Goal: Task Accomplishment & Management: Manage account settings

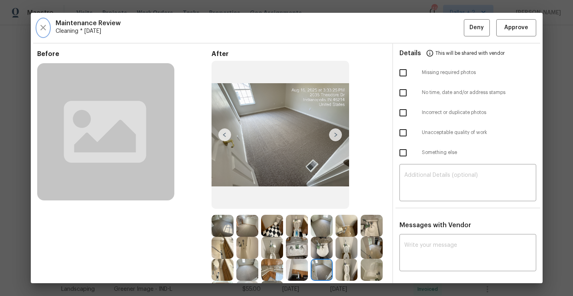
click at [44, 29] on icon "button" at bounding box center [43, 28] width 10 height 10
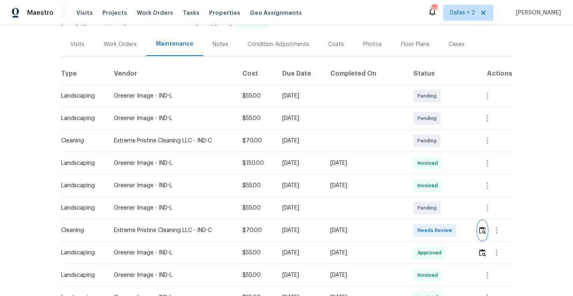
scroll to position [102, 0]
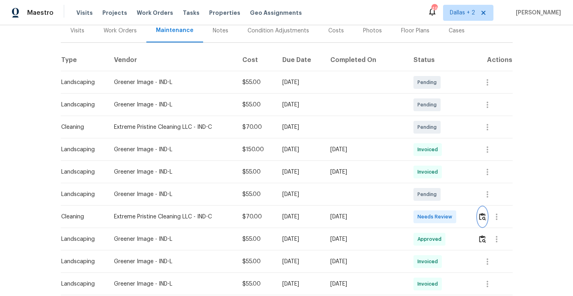
click at [482, 215] on img "button" at bounding box center [482, 217] width 7 height 8
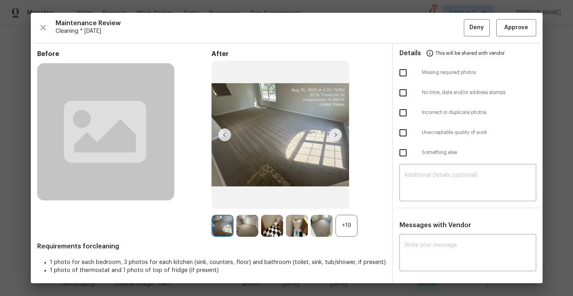
click at [341, 220] on div "+19" at bounding box center [346, 226] width 22 height 22
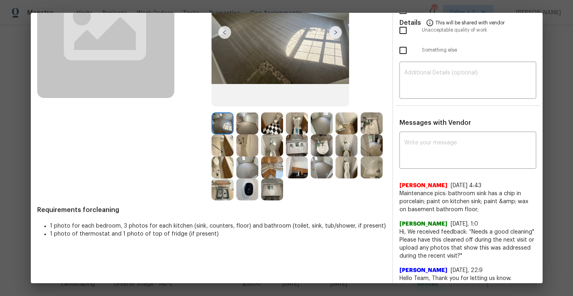
click at [298, 149] on img at bounding box center [297, 145] width 22 height 22
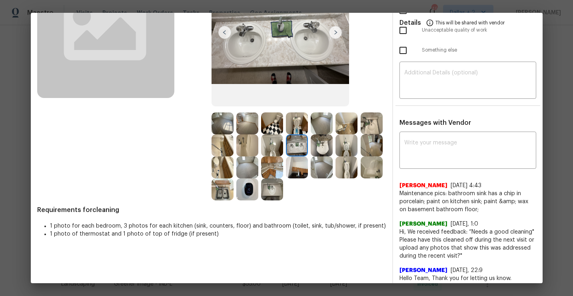
click at [219, 193] on img at bounding box center [222, 189] width 22 height 22
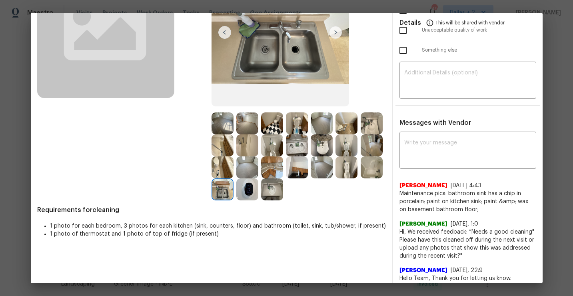
scroll to position [0, 0]
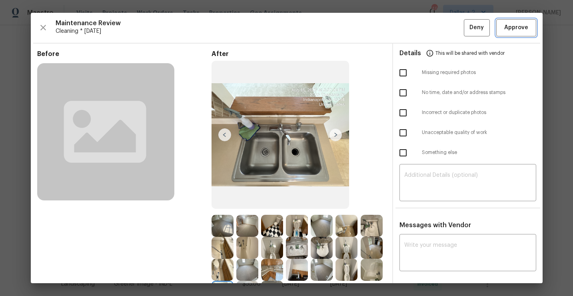
click at [512, 31] on span "Approve" at bounding box center [516, 28] width 24 height 10
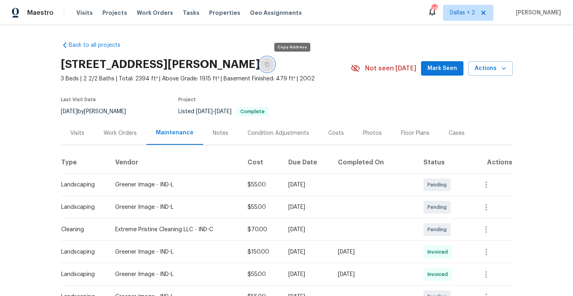
click at [269, 62] on icon "button" at bounding box center [267, 64] width 5 height 5
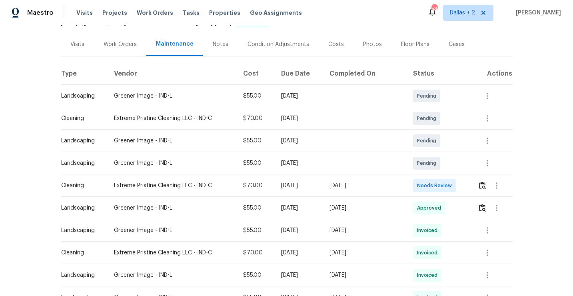
scroll to position [101, 0]
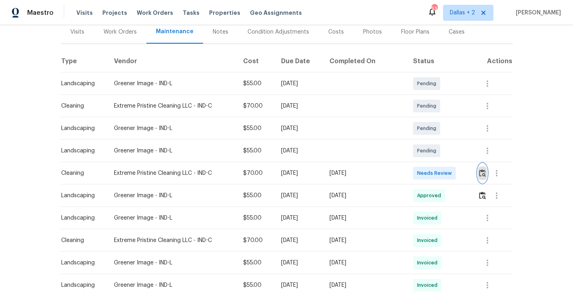
click at [483, 172] on img "button" at bounding box center [482, 173] width 7 height 8
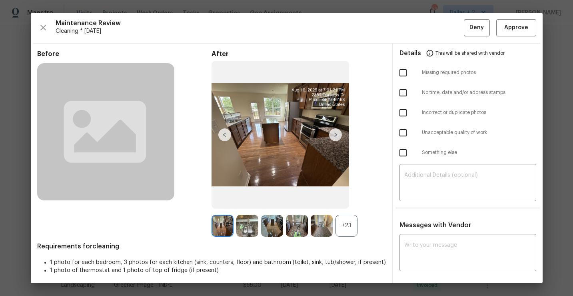
click at [348, 224] on div "+23" at bounding box center [346, 226] width 22 height 22
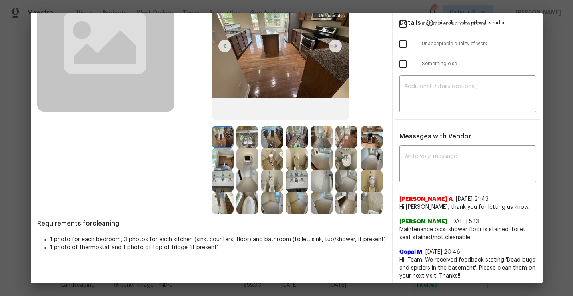
scroll to position [76, 0]
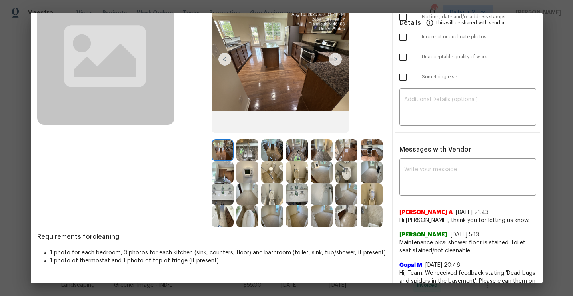
click at [251, 194] on img at bounding box center [247, 194] width 22 height 22
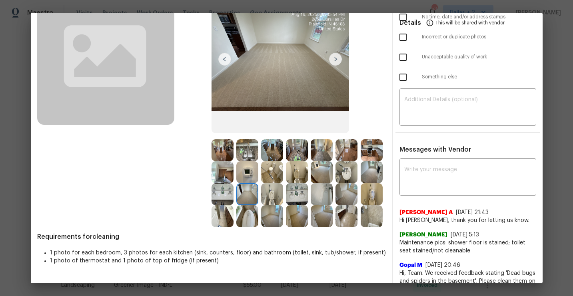
click at [374, 169] on img at bounding box center [372, 172] width 22 height 22
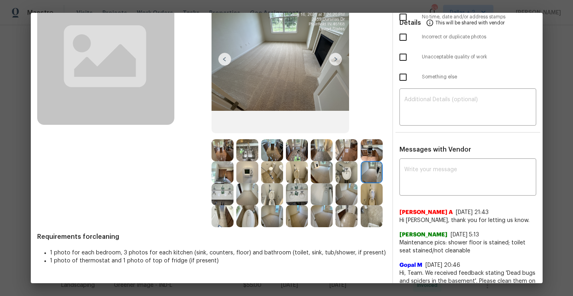
click at [225, 175] on img at bounding box center [222, 172] width 22 height 22
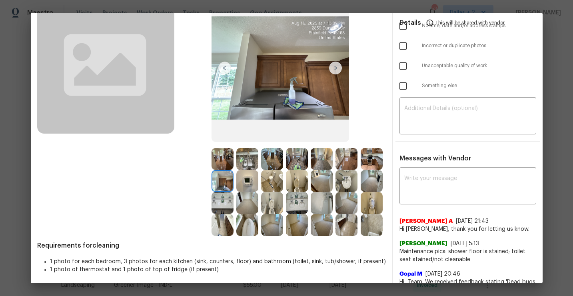
scroll to position [0, 0]
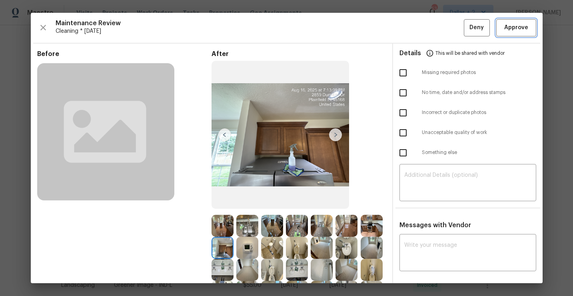
click at [507, 31] on span "Approve" at bounding box center [516, 28] width 24 height 10
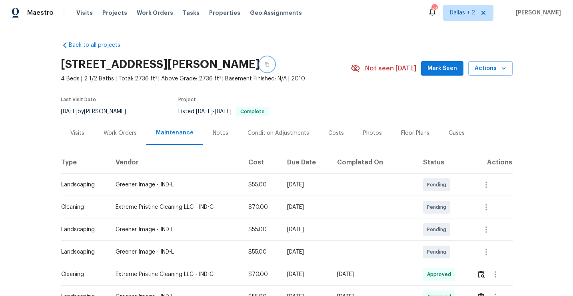
click at [267, 66] on button "button" at bounding box center [267, 64] width 14 height 14
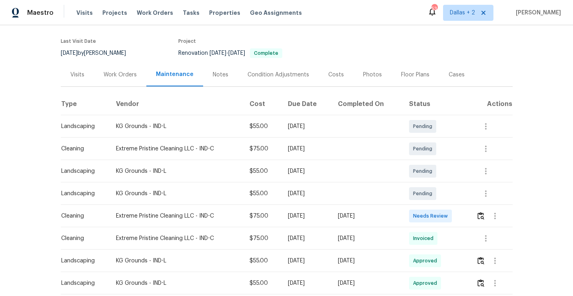
scroll to position [72, 0]
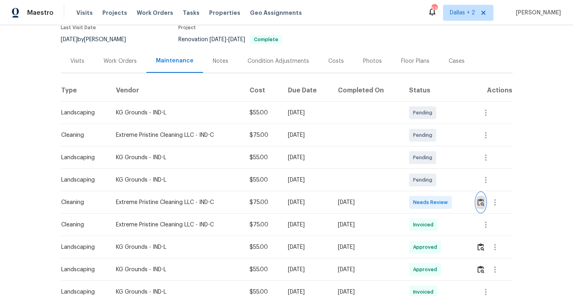
click at [481, 204] on img "button" at bounding box center [480, 202] width 7 height 8
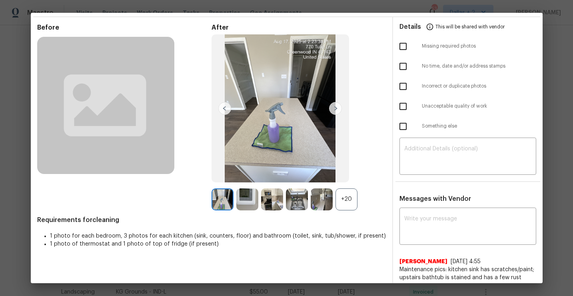
scroll to position [31, 0]
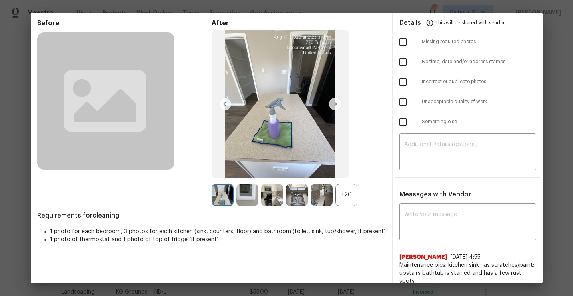
click at [341, 197] on div "+20" at bounding box center [346, 195] width 22 height 22
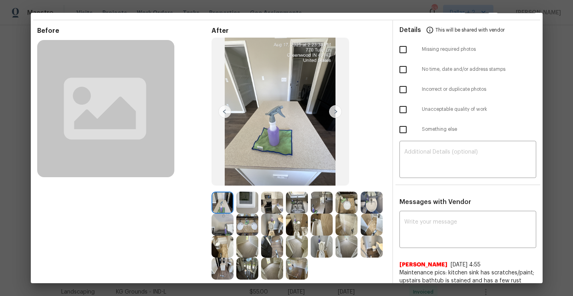
scroll to position [50, 0]
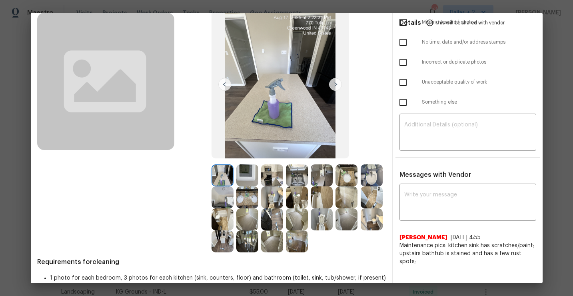
click at [247, 173] on img at bounding box center [247, 175] width 22 height 22
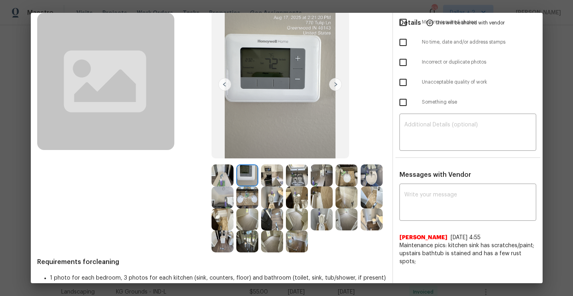
click at [270, 188] on img at bounding box center [272, 197] width 22 height 22
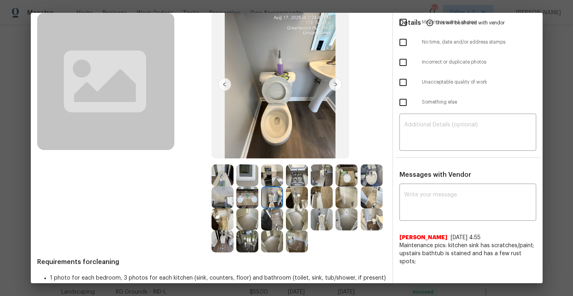
click at [271, 177] on img at bounding box center [272, 175] width 22 height 22
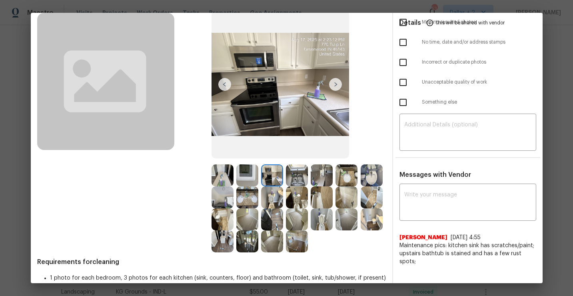
click at [295, 174] on img at bounding box center [297, 175] width 22 height 22
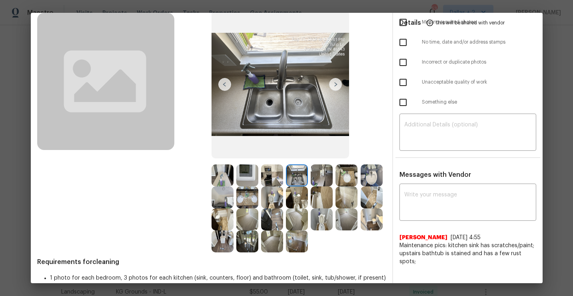
click at [319, 176] on img at bounding box center [322, 175] width 22 height 22
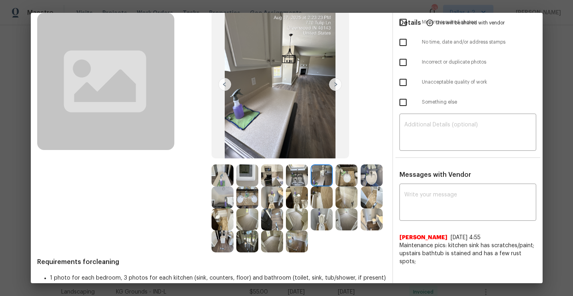
click at [217, 193] on img at bounding box center [222, 197] width 22 height 22
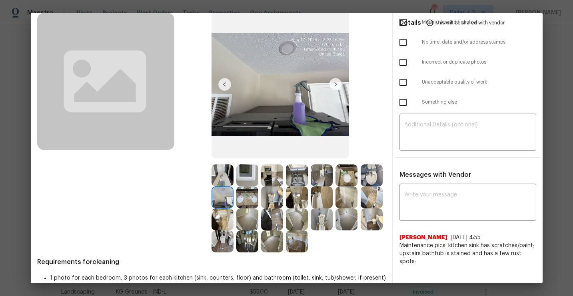
scroll to position [69, 0]
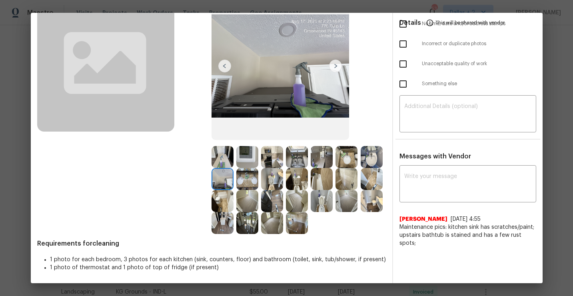
click at [279, 200] on img at bounding box center [272, 201] width 22 height 22
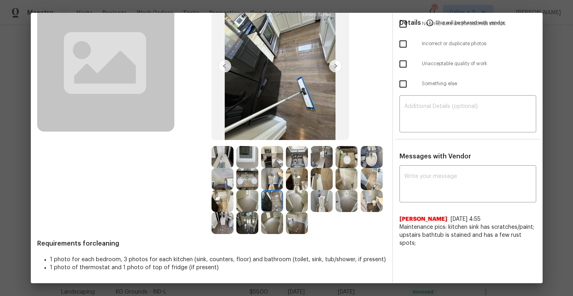
scroll to position [0, 0]
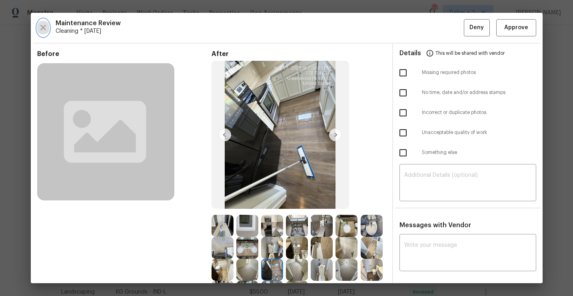
click at [43, 29] on icon "button" at bounding box center [43, 28] width 10 height 10
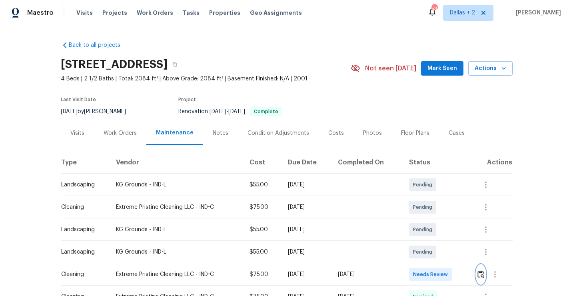
scroll to position [11, 0]
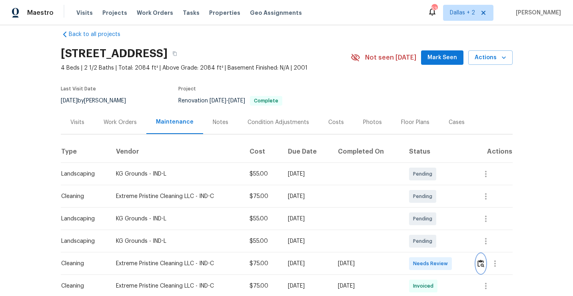
click at [484, 265] on img "button" at bounding box center [480, 263] width 7 height 8
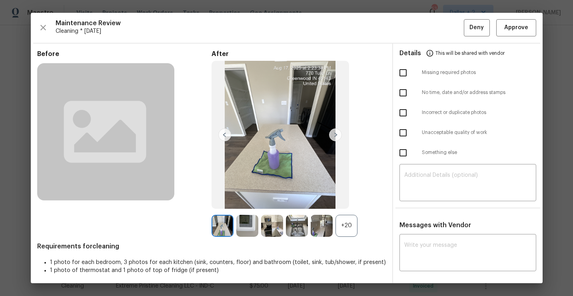
click at [373, 215] on div "+20" at bounding box center [298, 226] width 174 height 22
click at [352, 221] on div "+20" at bounding box center [346, 226] width 22 height 22
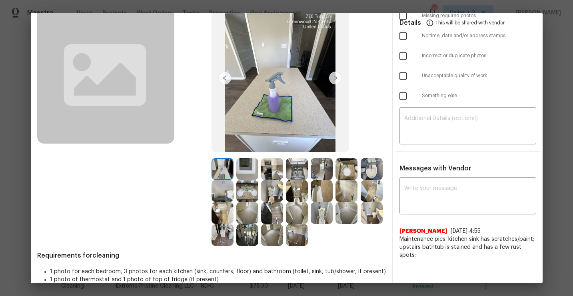
scroll to position [57, 0]
click at [248, 207] on img at bounding box center [247, 212] width 22 height 22
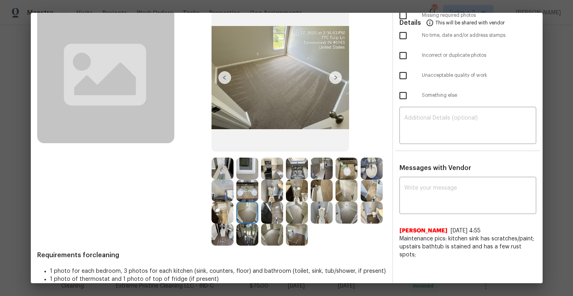
click at [344, 210] on img at bounding box center [346, 212] width 22 height 22
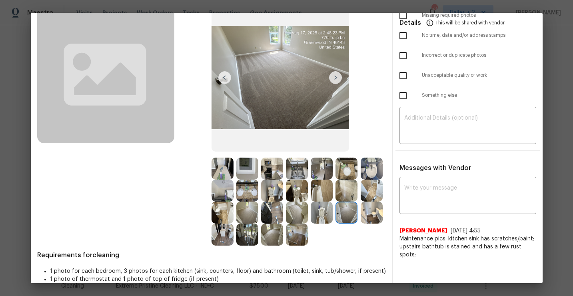
click at [274, 239] on img at bounding box center [272, 234] width 22 height 22
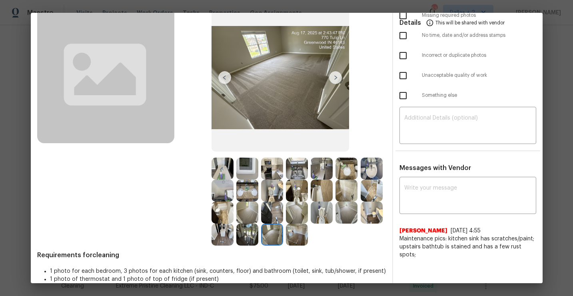
click at [297, 243] on img at bounding box center [297, 234] width 22 height 22
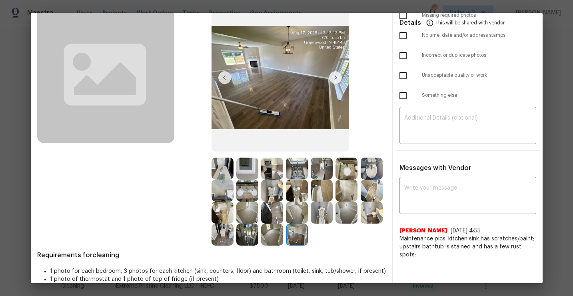
click at [370, 218] on img at bounding box center [372, 212] width 22 height 22
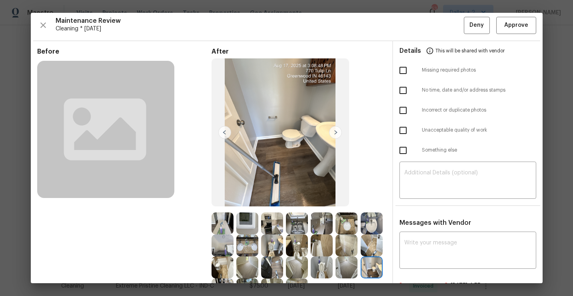
scroll to position [0, 0]
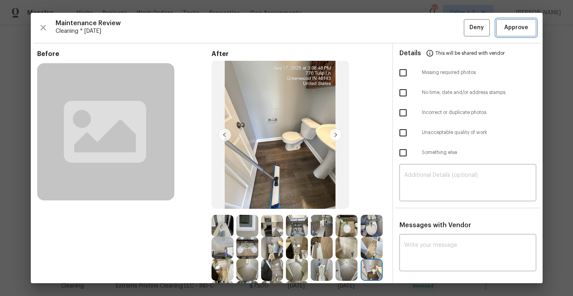
click at [519, 31] on span "Approve" at bounding box center [516, 28] width 24 height 10
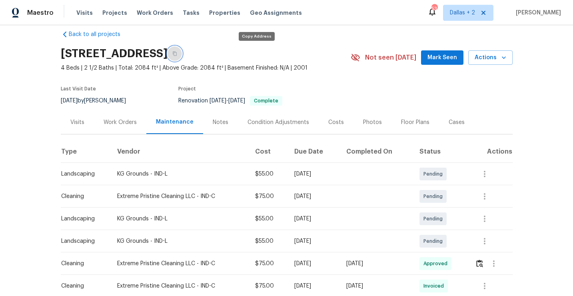
click at [182, 54] on button "button" at bounding box center [174, 53] width 14 height 14
click at [182, 55] on button "button" at bounding box center [174, 53] width 14 height 14
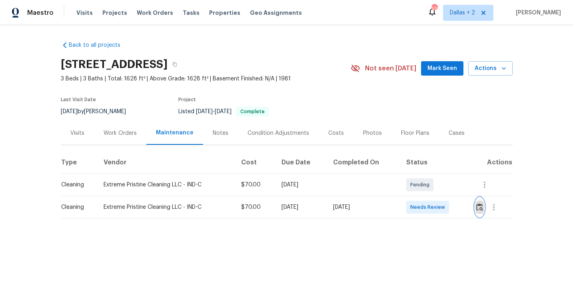
click at [479, 203] on img "button" at bounding box center [479, 207] width 7 height 8
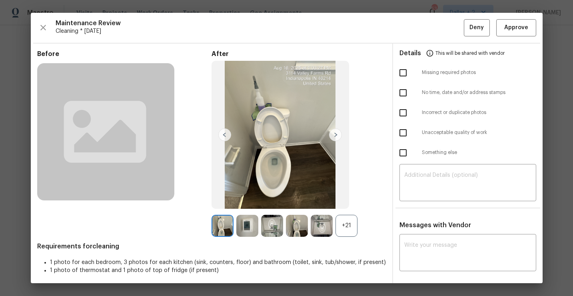
click at [353, 235] on div "+21" at bounding box center [346, 226] width 22 height 22
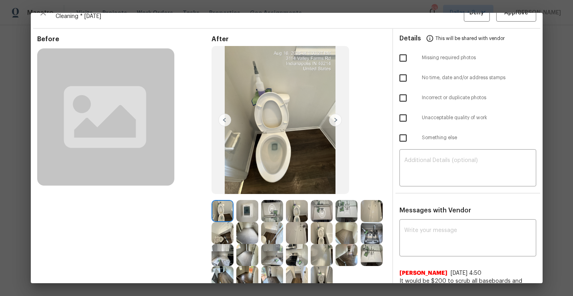
scroll to position [68, 0]
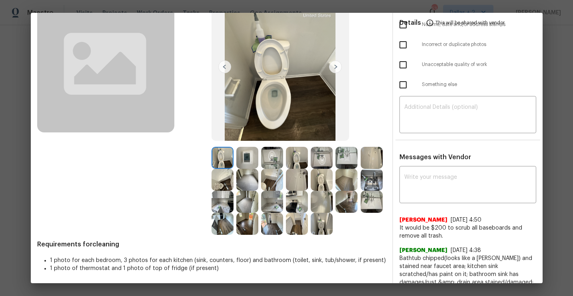
click at [245, 159] on img at bounding box center [247, 158] width 22 height 22
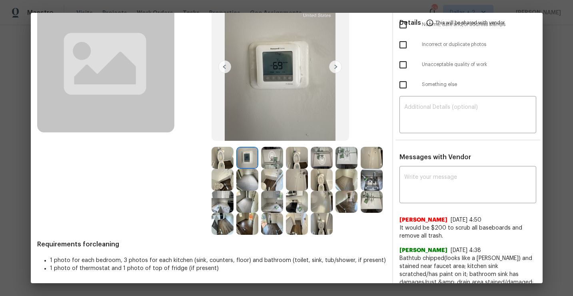
scroll to position [0, 0]
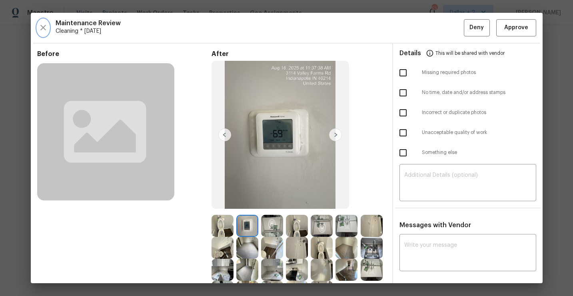
click at [40, 31] on icon "button" at bounding box center [43, 28] width 10 height 10
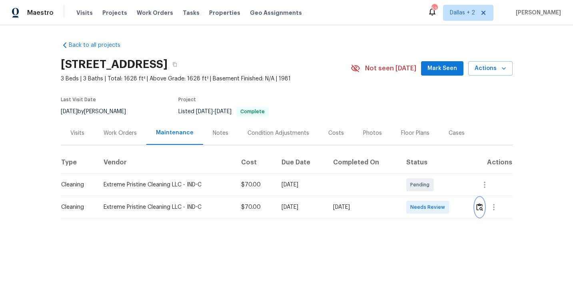
click at [478, 212] on button "button" at bounding box center [479, 206] width 9 height 19
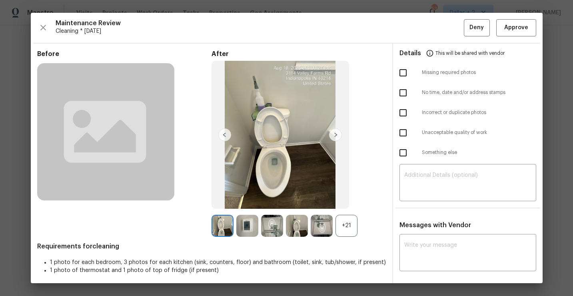
click at [346, 222] on div "+21" at bounding box center [346, 226] width 22 height 22
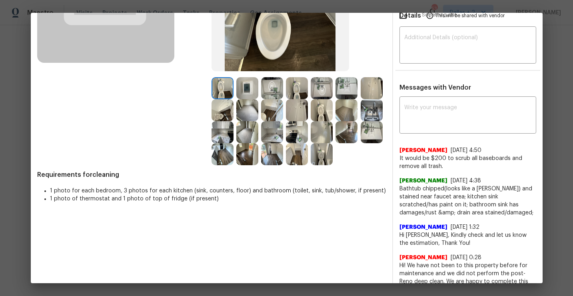
scroll to position [142, 0]
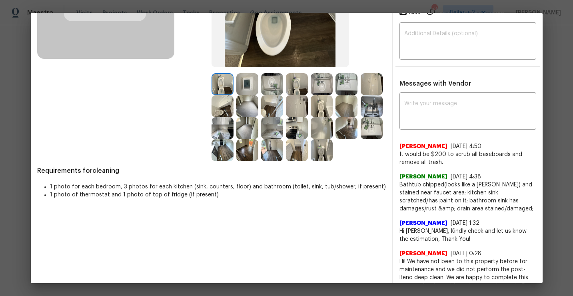
click at [222, 156] on img at bounding box center [222, 150] width 22 height 22
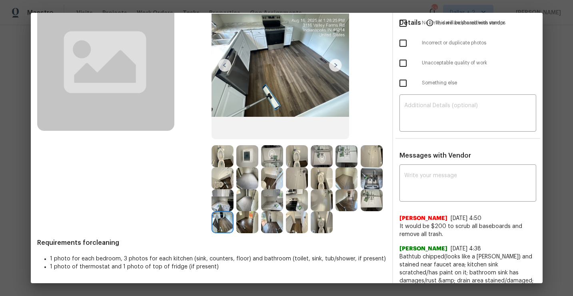
scroll to position [86, 0]
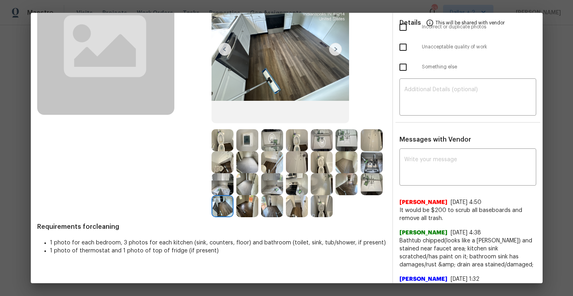
click at [253, 205] on img at bounding box center [247, 206] width 22 height 22
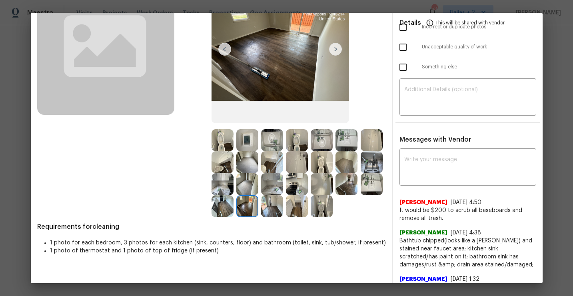
click at [296, 209] on img at bounding box center [297, 206] width 22 height 22
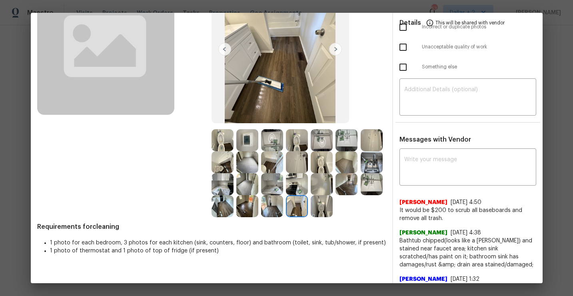
click at [270, 163] on img at bounding box center [272, 162] width 22 height 22
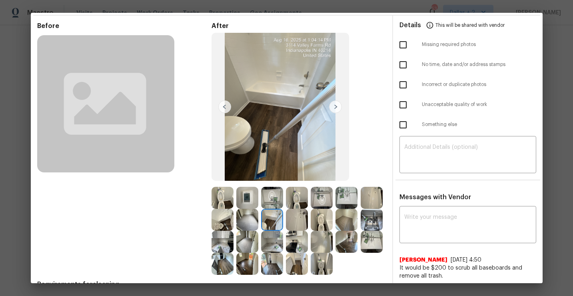
scroll to position [76, 0]
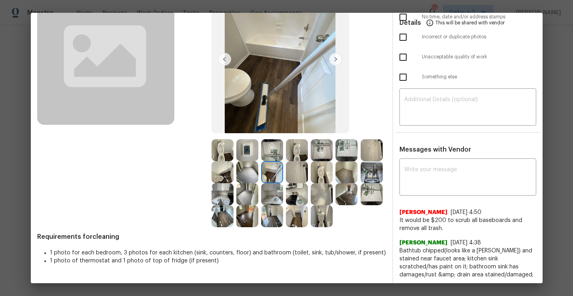
click at [343, 180] on img at bounding box center [346, 172] width 22 height 22
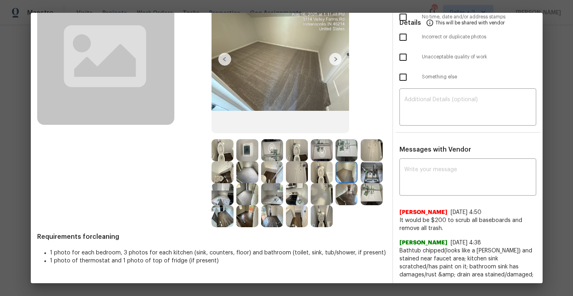
click at [224, 149] on img at bounding box center [222, 150] width 22 height 22
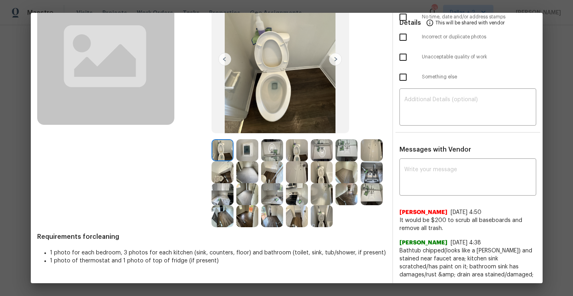
click at [246, 148] on img at bounding box center [247, 150] width 22 height 22
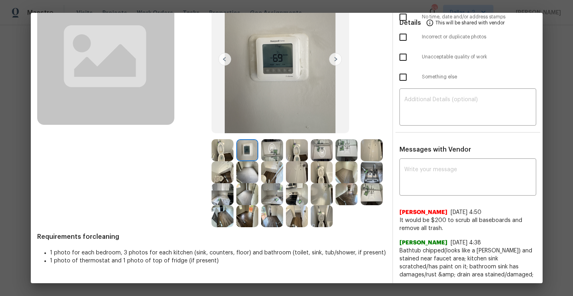
click at [295, 193] on img at bounding box center [297, 194] width 22 height 22
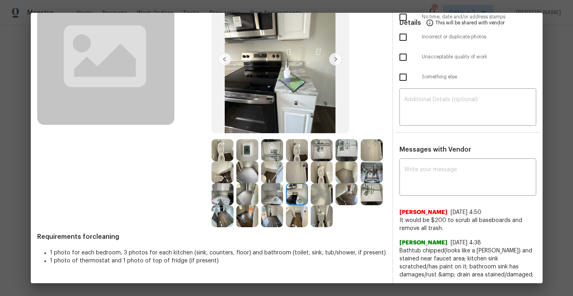
click at [246, 167] on img at bounding box center [247, 172] width 22 height 22
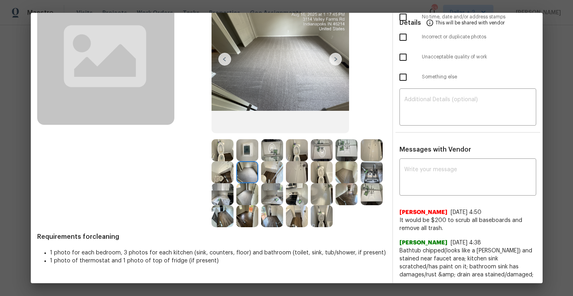
click at [316, 199] on img at bounding box center [322, 194] width 22 height 22
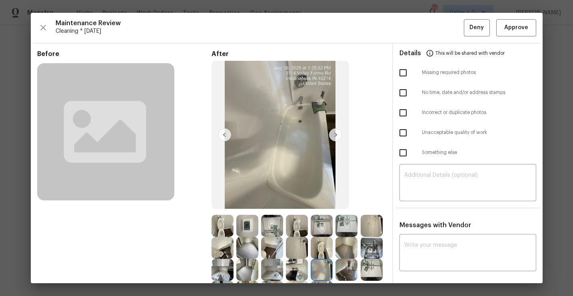
scroll to position [0, 0]
click at [512, 29] on span "Approve" at bounding box center [516, 28] width 24 height 10
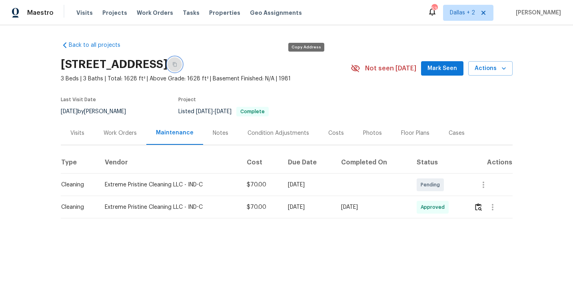
click at [177, 65] on icon "button" at bounding box center [174, 64] width 5 height 5
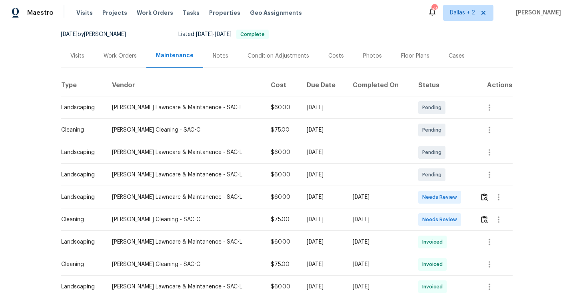
scroll to position [84, 0]
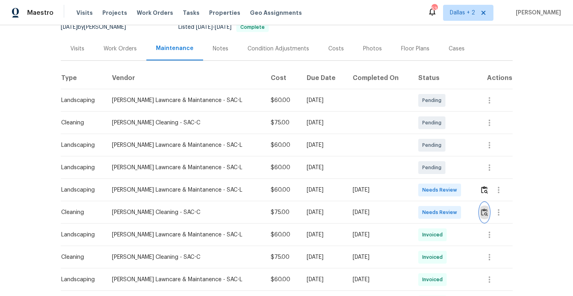
click at [482, 211] on img "button" at bounding box center [484, 212] width 7 height 8
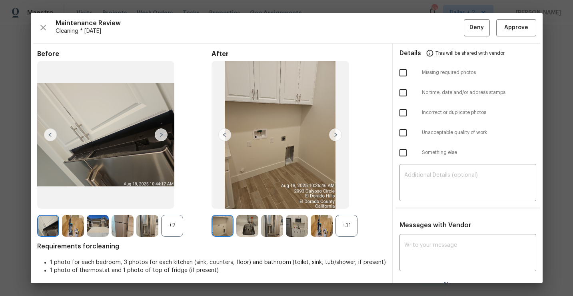
click at [350, 225] on div "+31" at bounding box center [346, 226] width 22 height 22
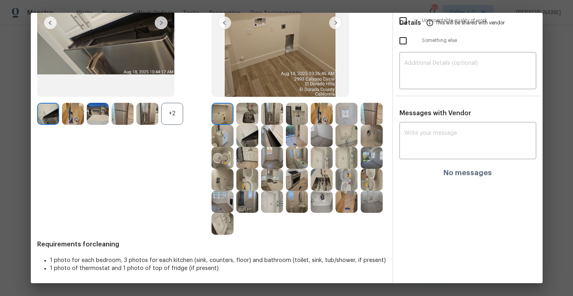
scroll to position [113, 0]
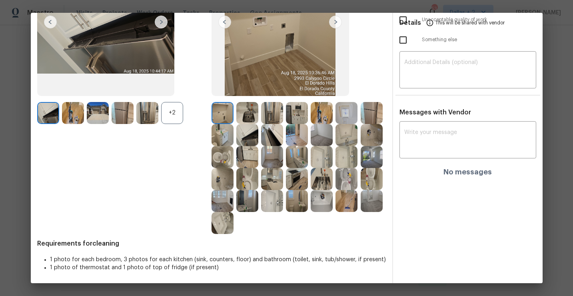
click at [240, 114] on img at bounding box center [247, 113] width 22 height 22
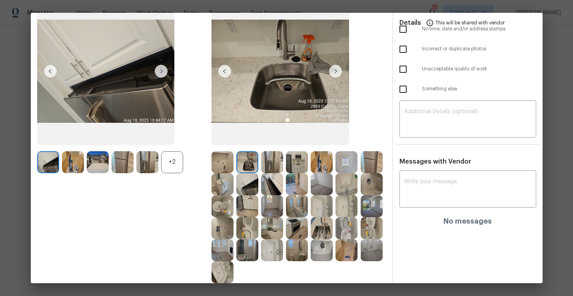
scroll to position [61, 0]
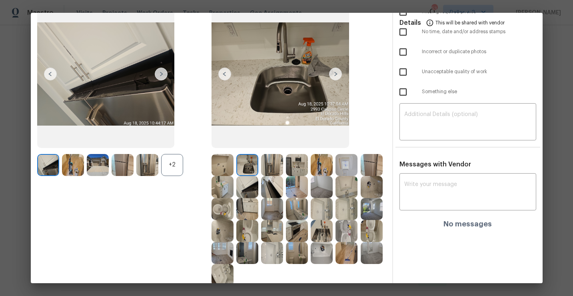
click at [313, 253] on img at bounding box center [322, 253] width 22 height 22
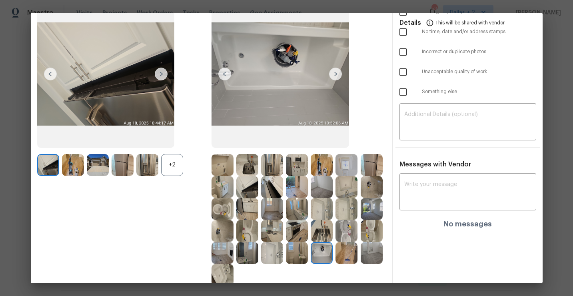
click at [240, 206] on img at bounding box center [247, 209] width 22 height 22
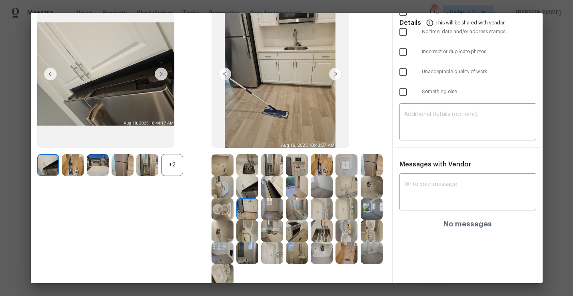
click at [268, 209] on img at bounding box center [272, 209] width 22 height 22
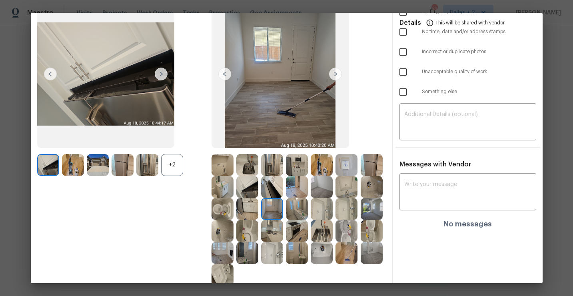
click at [371, 230] on img at bounding box center [372, 231] width 22 height 22
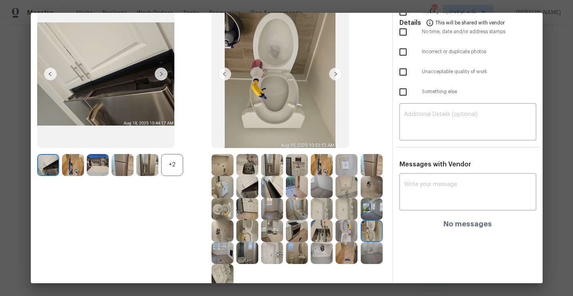
click at [321, 256] on img at bounding box center [322, 253] width 22 height 22
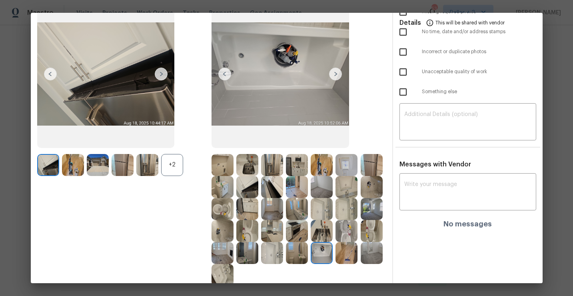
click at [371, 251] on img at bounding box center [372, 253] width 22 height 22
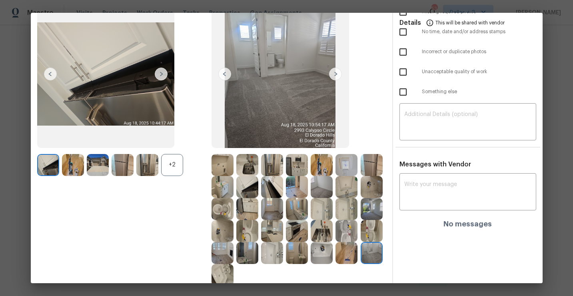
click at [269, 256] on img at bounding box center [272, 253] width 22 height 22
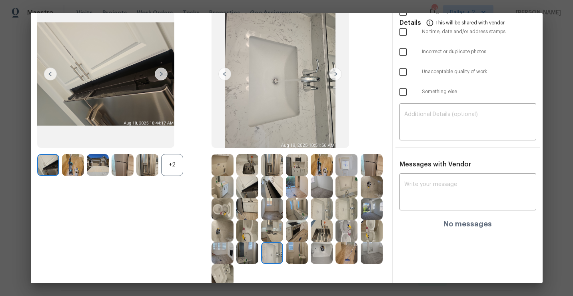
scroll to position [0, 0]
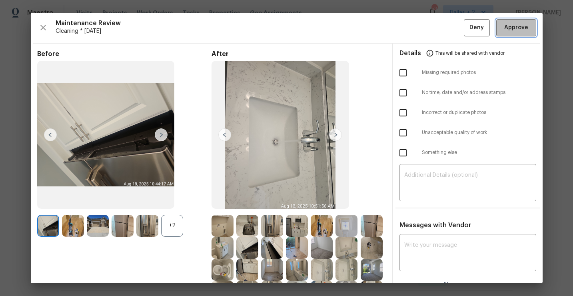
click at [516, 29] on span "Approve" at bounding box center [516, 28] width 24 height 10
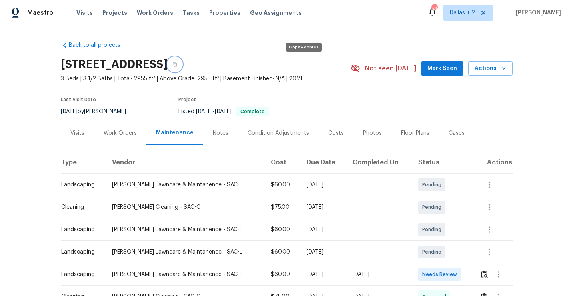
click at [182, 66] on button "button" at bounding box center [174, 64] width 14 height 14
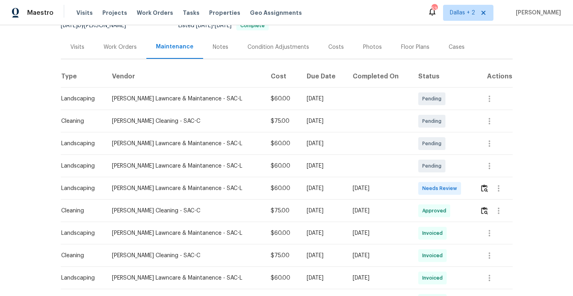
scroll to position [113, 0]
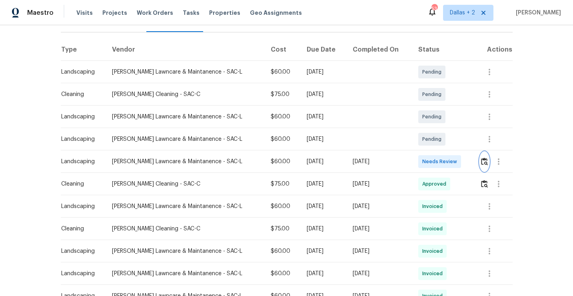
click at [482, 161] on img "button" at bounding box center [484, 161] width 7 height 8
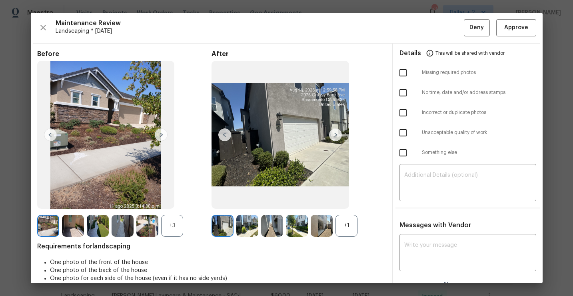
click at [348, 229] on div "+1" at bounding box center [346, 226] width 22 height 22
click at [168, 223] on div "+3" at bounding box center [172, 226] width 22 height 22
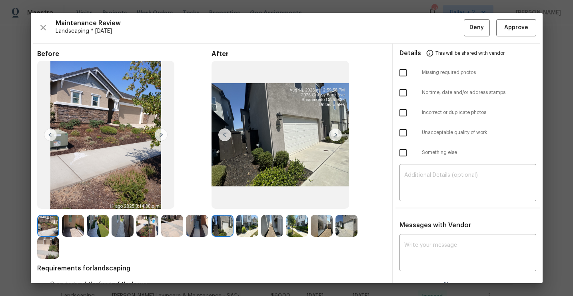
click at [299, 221] on img at bounding box center [297, 226] width 22 height 22
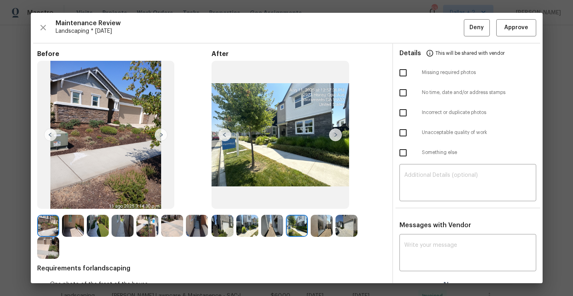
click at [204, 216] on img at bounding box center [197, 226] width 22 height 22
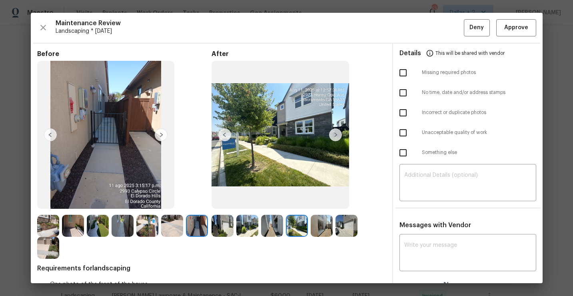
click at [335, 137] on img at bounding box center [335, 134] width 13 height 13
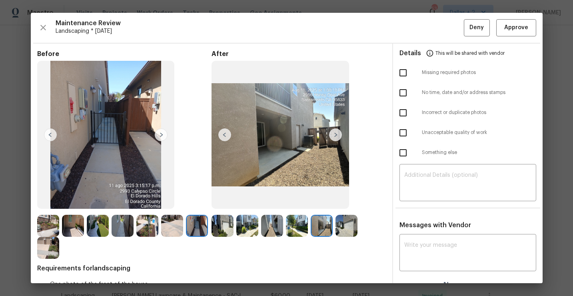
click at [239, 223] on img at bounding box center [247, 226] width 22 height 22
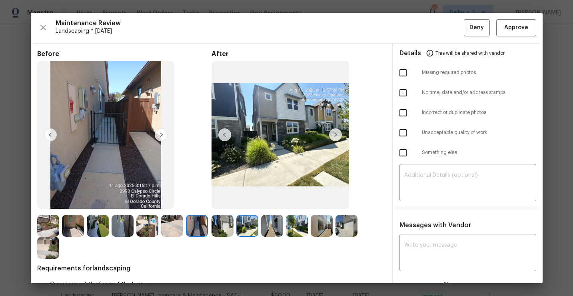
click at [226, 222] on img at bounding box center [222, 226] width 22 height 22
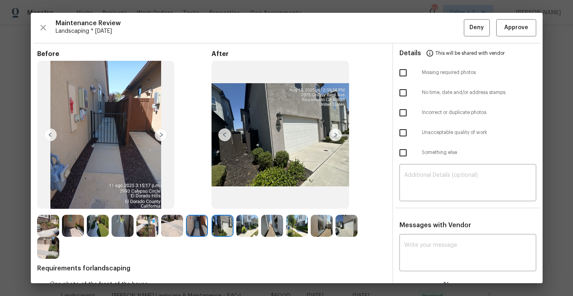
click at [333, 136] on img at bounding box center [335, 134] width 13 height 13
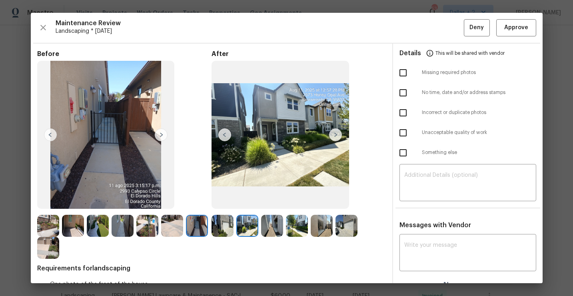
click at [276, 230] on img at bounding box center [272, 226] width 22 height 22
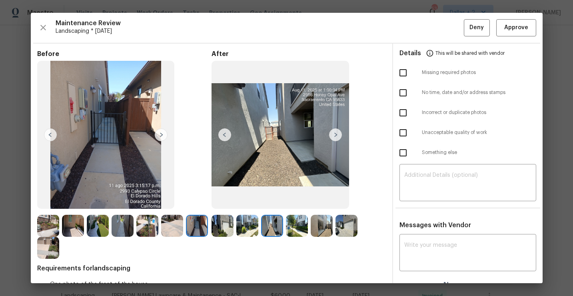
click at [299, 231] on img at bounding box center [297, 226] width 22 height 22
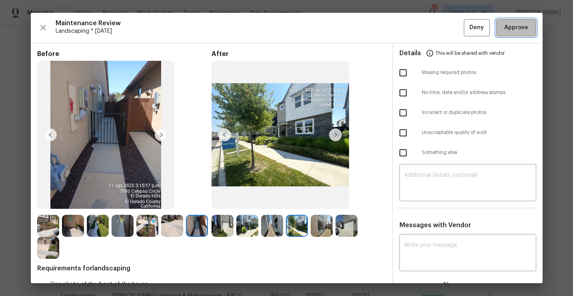
click at [520, 28] on span "Approve" at bounding box center [516, 28] width 24 height 10
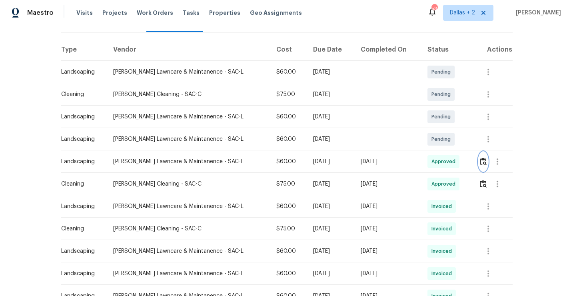
scroll to position [0, 0]
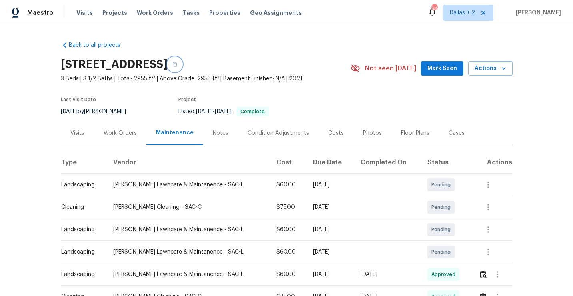
click at [182, 68] on button "button" at bounding box center [174, 64] width 14 height 14
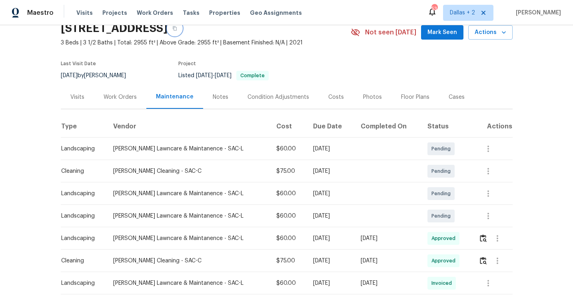
scroll to position [44, 0]
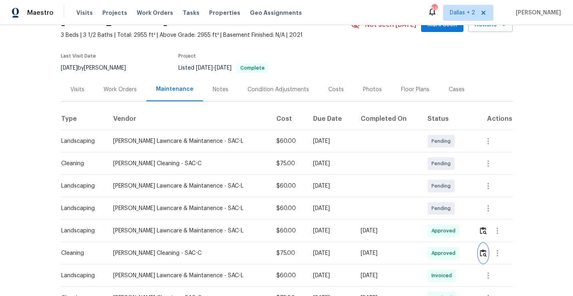
click at [478, 252] on button "button" at bounding box center [482, 252] width 9 height 19
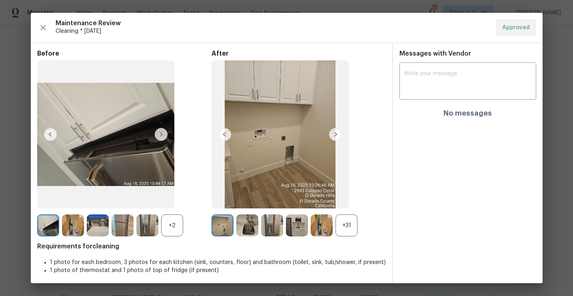
click at [348, 225] on div "+31" at bounding box center [346, 225] width 22 height 22
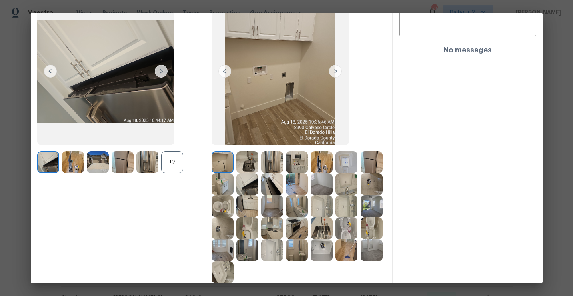
scroll to position [0, 0]
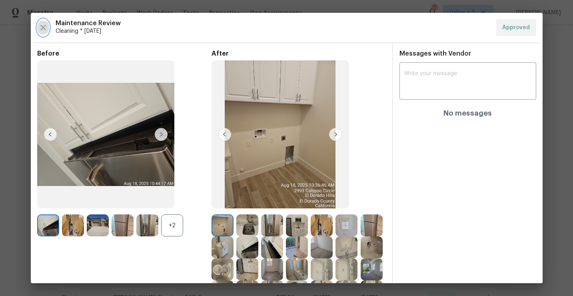
click at [47, 28] on icon "button" at bounding box center [43, 28] width 10 height 10
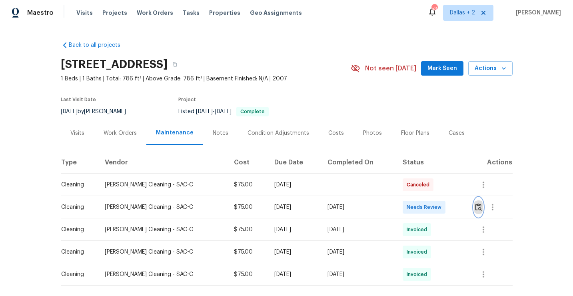
click at [478, 208] on img "button" at bounding box center [478, 207] width 7 height 8
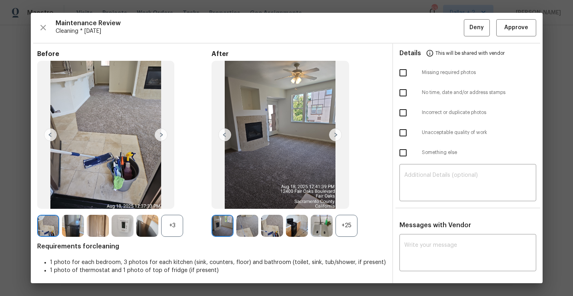
click at [342, 224] on div "+25" at bounding box center [346, 226] width 22 height 22
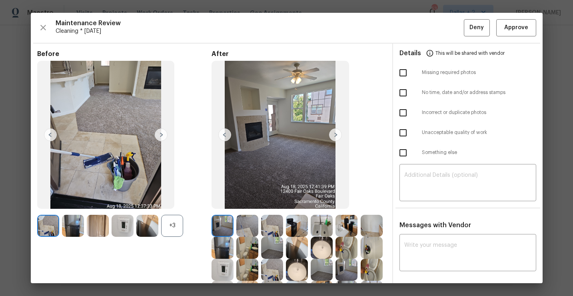
click at [173, 219] on div "+3" at bounding box center [172, 226] width 22 height 22
click at [46, 30] on icon "button" at bounding box center [43, 28] width 10 height 10
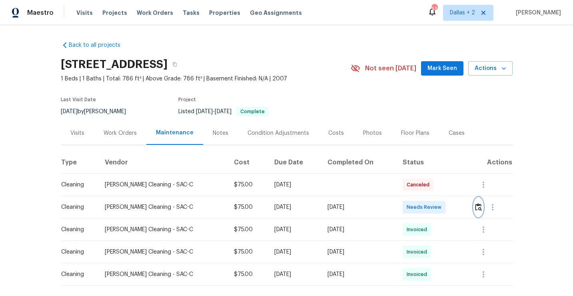
click at [480, 212] on button "button" at bounding box center [478, 206] width 9 height 19
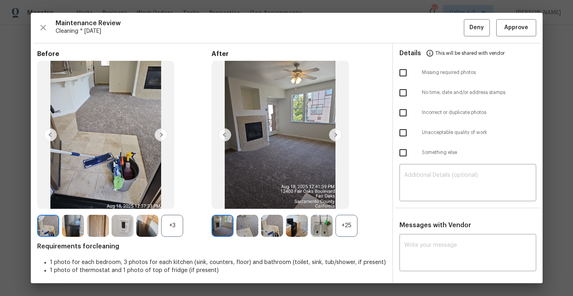
click at [350, 231] on div "+25" at bounding box center [346, 226] width 22 height 22
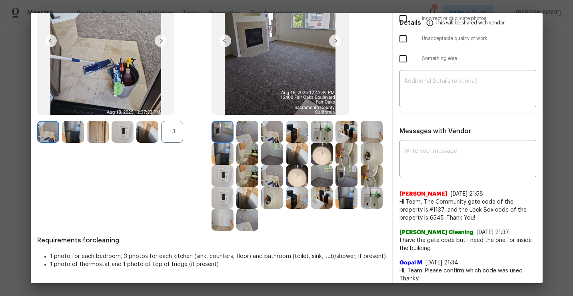
scroll to position [95, 0]
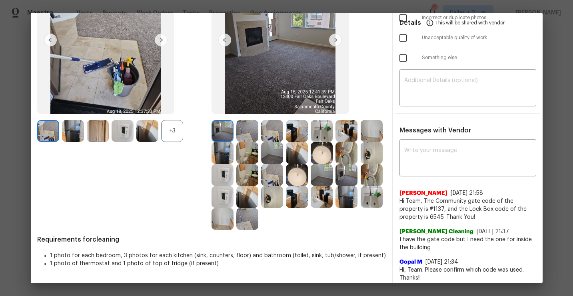
click at [223, 149] on img at bounding box center [222, 153] width 22 height 22
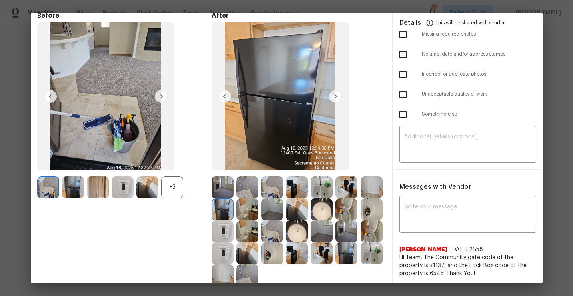
scroll to position [35, 0]
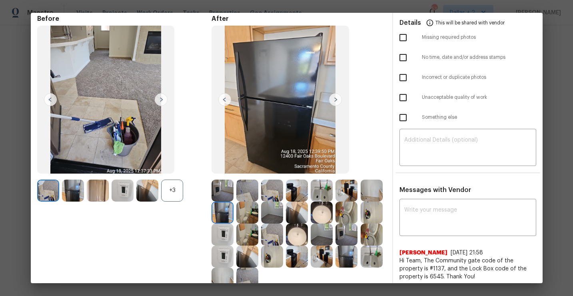
click at [296, 217] on img at bounding box center [297, 212] width 22 height 22
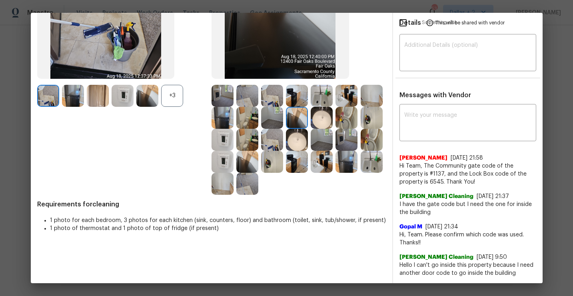
scroll to position [0, 0]
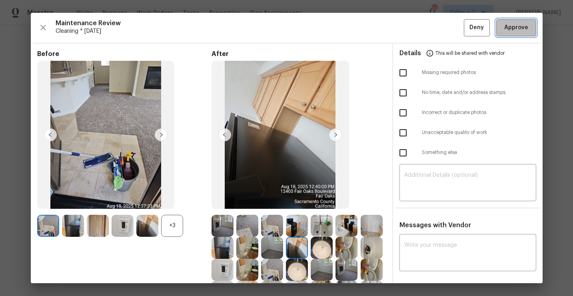
click at [506, 21] on button "Approve" at bounding box center [516, 27] width 40 height 17
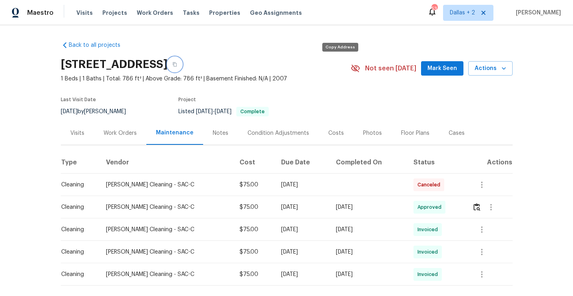
click at [182, 65] on button "button" at bounding box center [174, 64] width 14 height 14
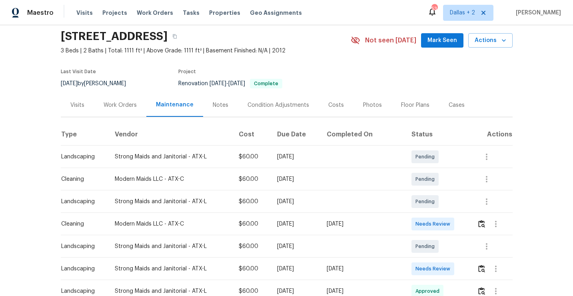
scroll to position [31, 0]
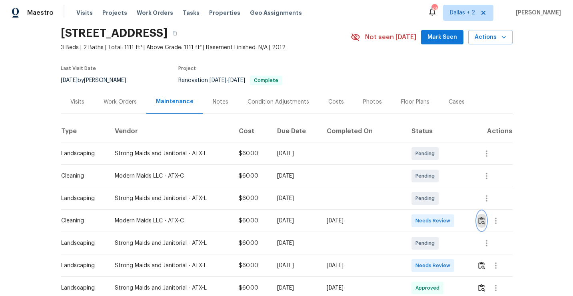
click at [482, 229] on button "button" at bounding box center [481, 220] width 9 height 19
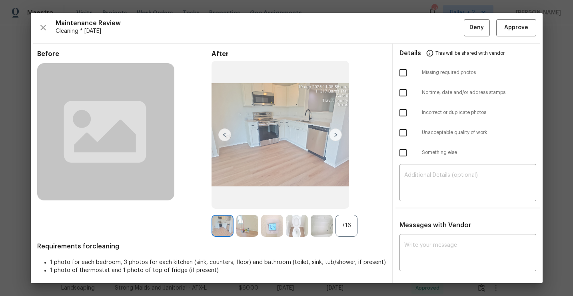
click at [351, 227] on div "+16" at bounding box center [346, 226] width 22 height 22
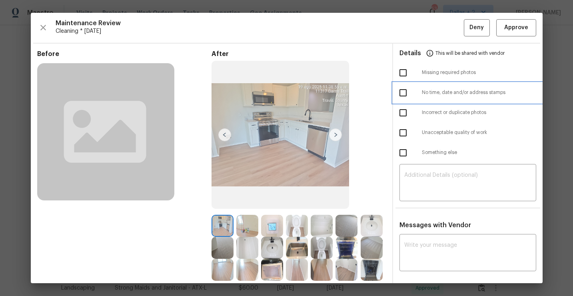
click at [393, 92] on div "Before After Requirements for cleaning 1 photo for each bedroom, 3 photos for e…" at bounding box center [287, 227] width 512 height 367
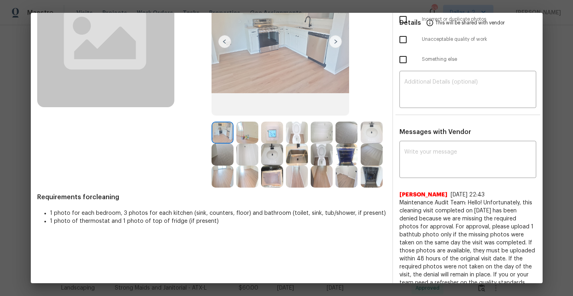
scroll to position [93, 0]
click at [256, 126] on img at bounding box center [247, 133] width 22 height 22
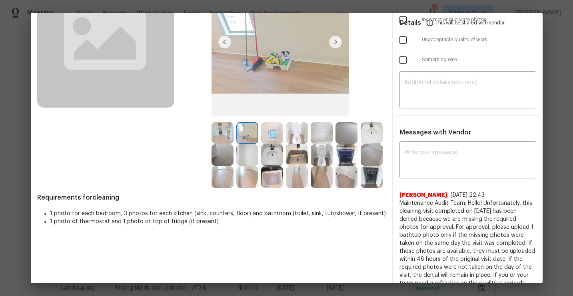
click at [275, 128] on img at bounding box center [272, 133] width 22 height 22
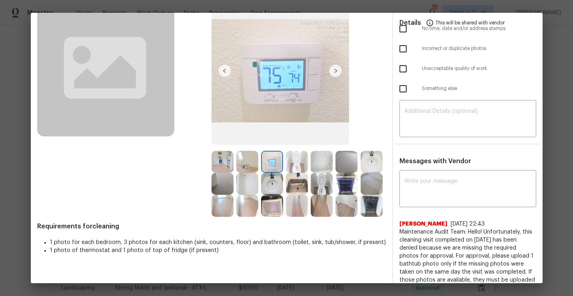
scroll to position [61, 0]
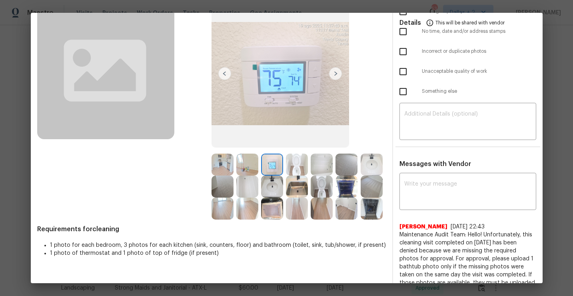
click at [335, 165] on div at bounding box center [323, 164] width 25 height 22
click at [339, 163] on img at bounding box center [346, 164] width 22 height 22
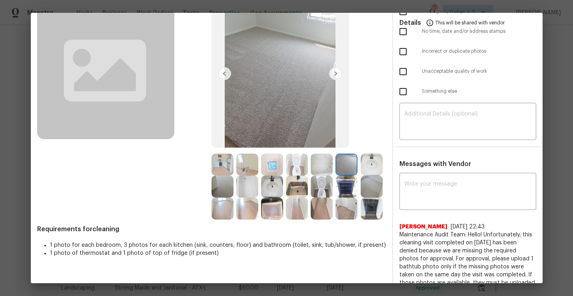
click at [372, 187] on img at bounding box center [372, 186] width 22 height 22
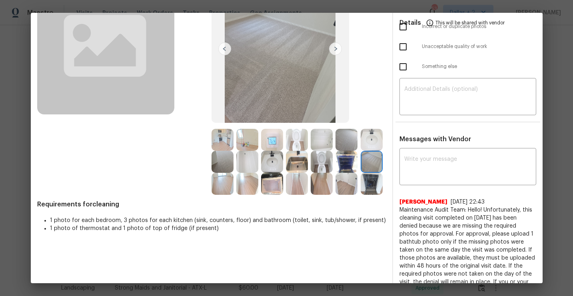
scroll to position [86, 0]
click at [364, 182] on img at bounding box center [372, 183] width 22 height 22
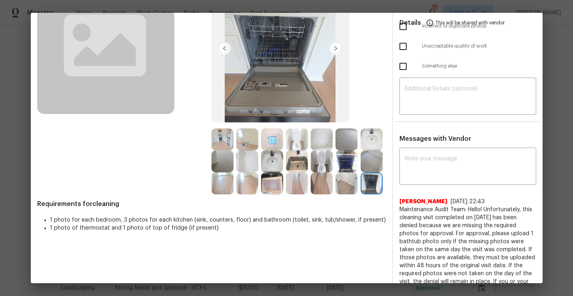
click at [254, 151] on img at bounding box center [247, 161] width 22 height 22
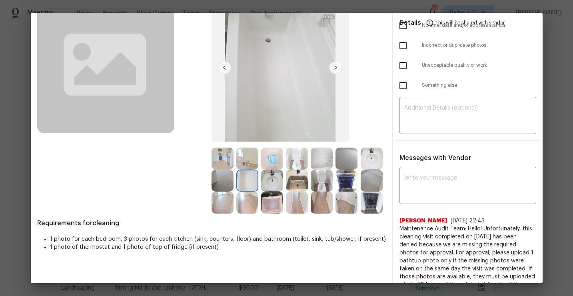
scroll to position [0, 0]
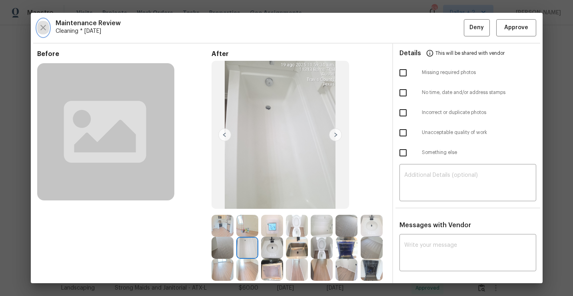
click at [39, 29] on icon "button" at bounding box center [43, 28] width 10 height 10
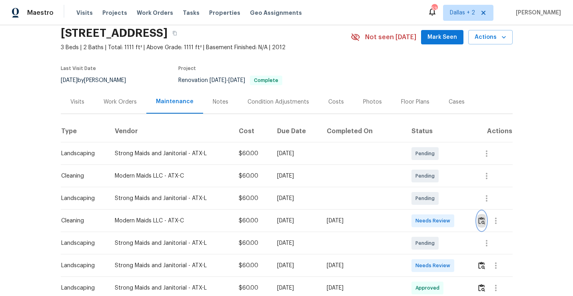
click at [480, 218] on img "button" at bounding box center [481, 221] width 7 height 8
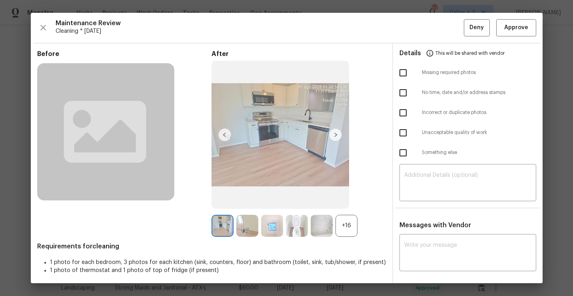
click at [342, 231] on div "+16" at bounding box center [346, 226] width 22 height 22
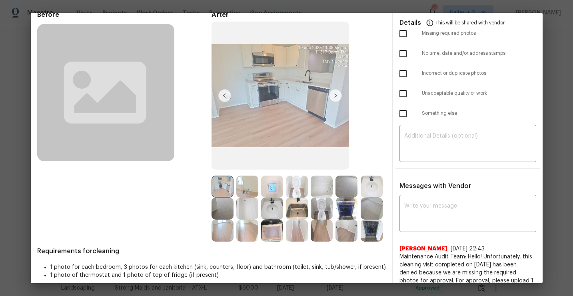
scroll to position [49, 0]
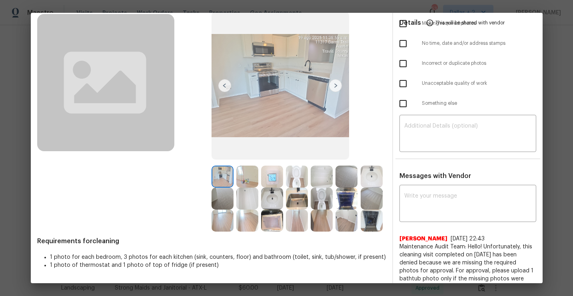
click at [321, 213] on img at bounding box center [322, 220] width 22 height 22
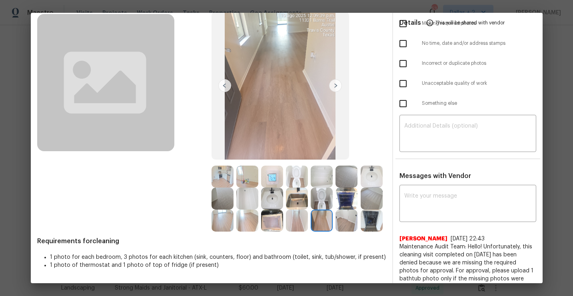
click at [243, 208] on img at bounding box center [247, 198] width 22 height 22
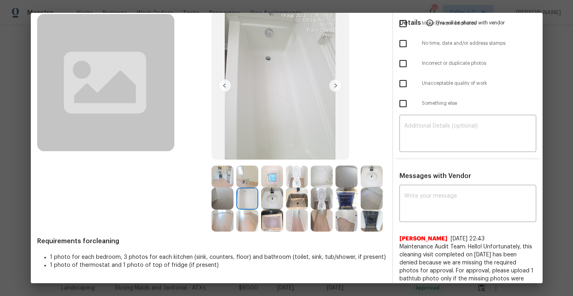
click at [238, 219] on img at bounding box center [247, 220] width 22 height 22
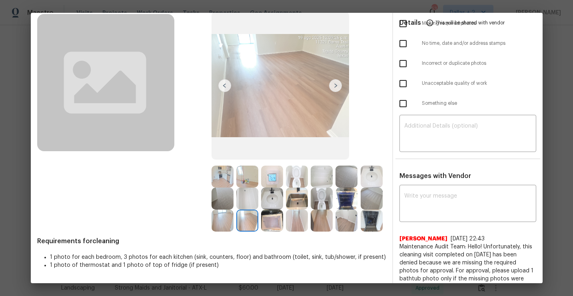
click at [287, 209] on div at bounding box center [298, 220] width 25 height 22
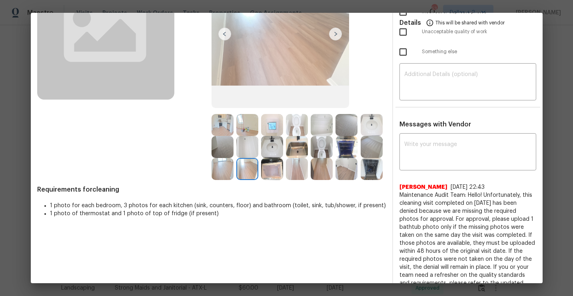
scroll to position [111, 0]
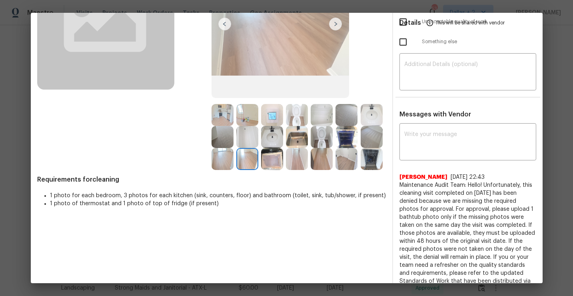
click at [239, 132] on img at bounding box center [247, 137] width 22 height 22
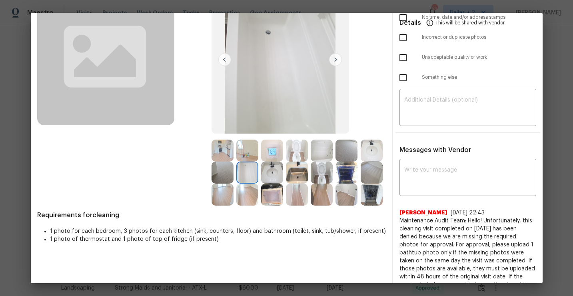
scroll to position [70, 0]
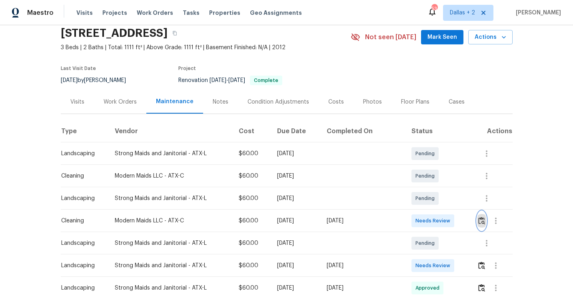
click at [481, 220] on img "button" at bounding box center [481, 221] width 7 height 8
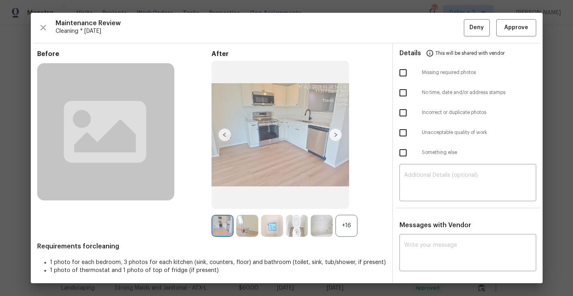
click at [348, 222] on div "+16" at bounding box center [346, 226] width 22 height 22
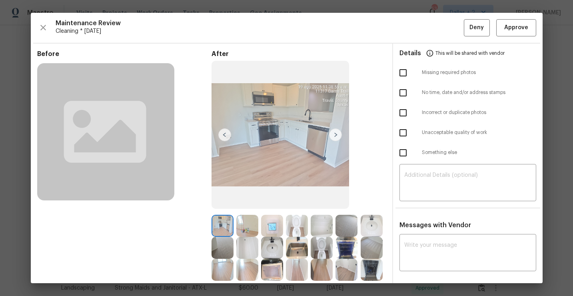
click at [327, 217] on img at bounding box center [322, 226] width 22 height 22
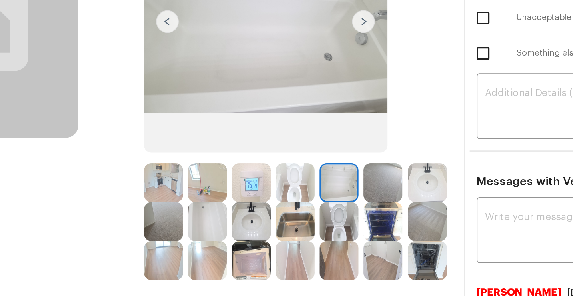
scroll to position [82, 0]
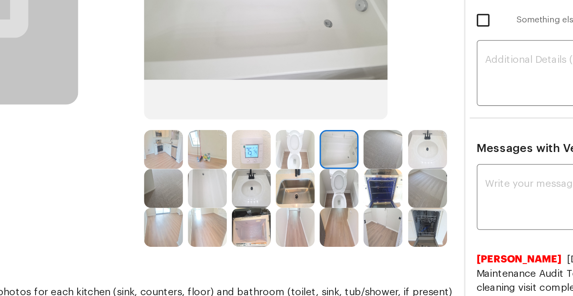
click at [250, 166] on img at bounding box center [247, 166] width 22 height 22
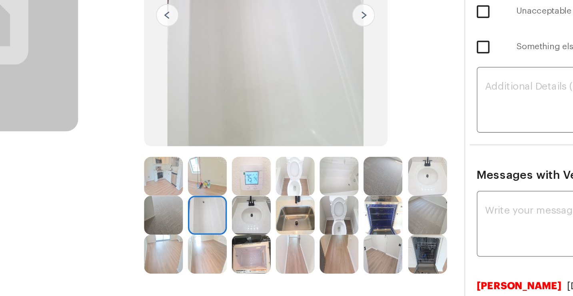
scroll to position [94, 0]
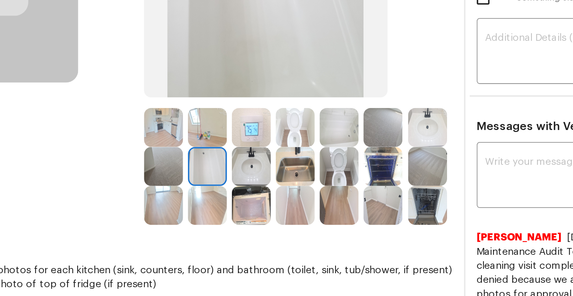
click at [327, 128] on img at bounding box center [322, 131] width 22 height 22
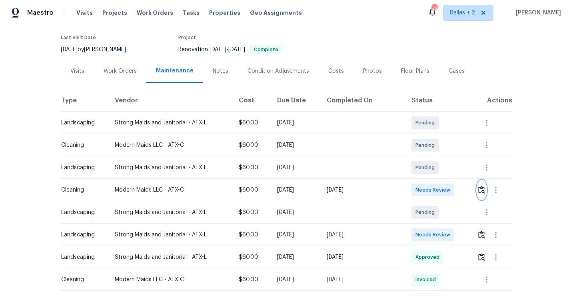
scroll to position [69, 0]
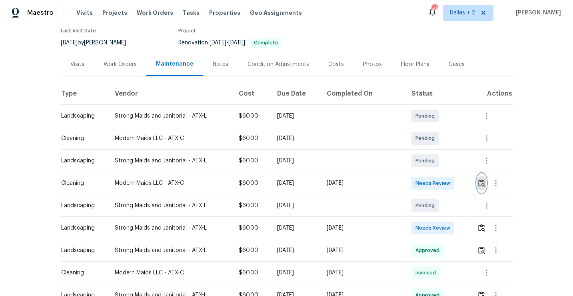
click at [485, 188] on button "button" at bounding box center [481, 182] width 9 height 19
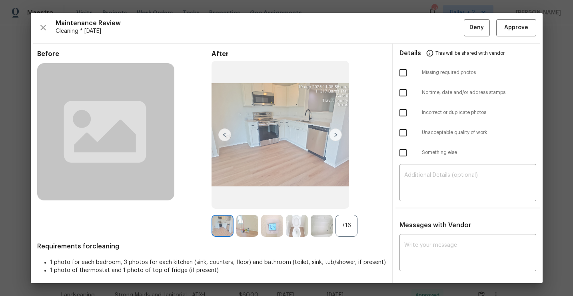
click at [348, 233] on div "+16" at bounding box center [346, 226] width 22 height 22
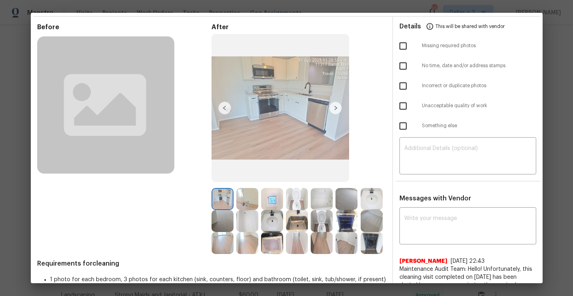
scroll to position [36, 0]
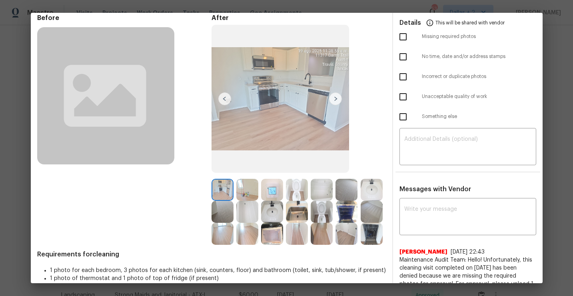
click at [343, 236] on img at bounding box center [346, 234] width 22 height 22
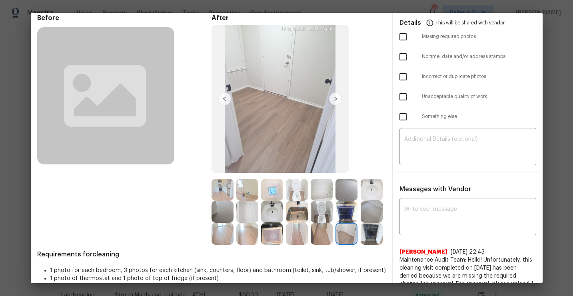
click at [302, 233] on img at bounding box center [297, 234] width 22 height 22
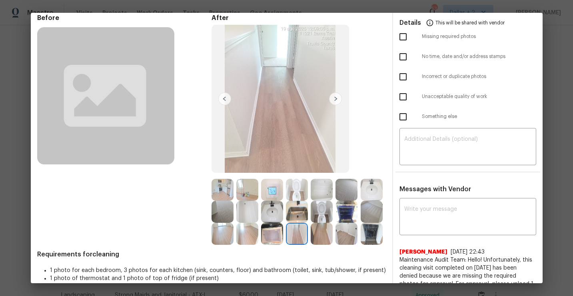
scroll to position [0, 0]
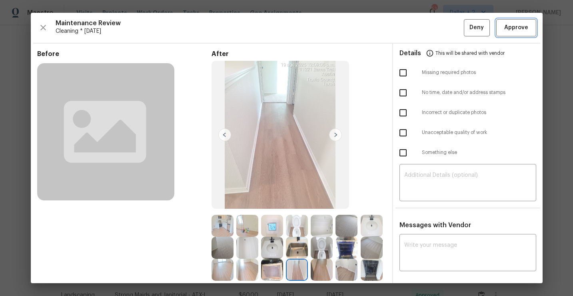
click at [512, 32] on span "Approve" at bounding box center [516, 28] width 24 height 10
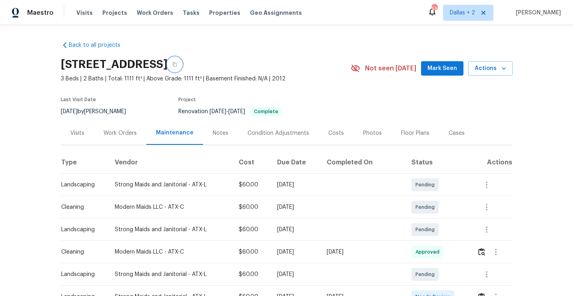
click at [177, 65] on icon "button" at bounding box center [174, 64] width 5 height 5
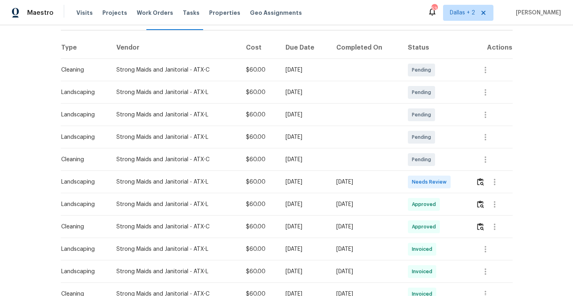
scroll to position [189, 0]
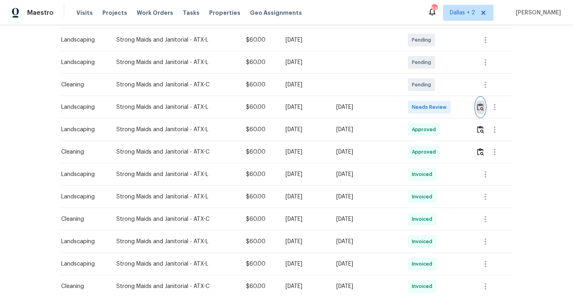
click at [480, 109] on img "button" at bounding box center [480, 107] width 7 height 8
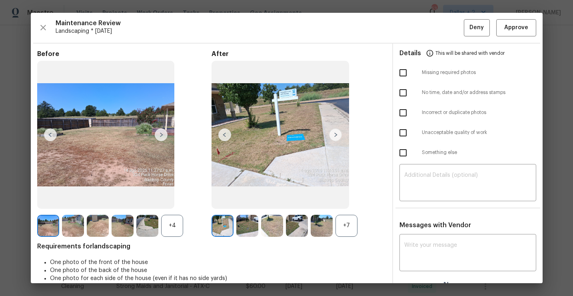
click at [345, 229] on div "+7" at bounding box center [346, 226] width 22 height 22
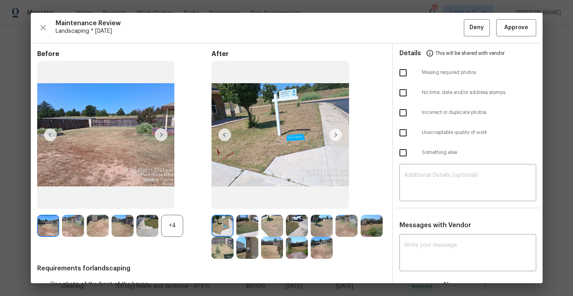
click at [175, 225] on div "+4" at bounding box center [172, 226] width 22 height 22
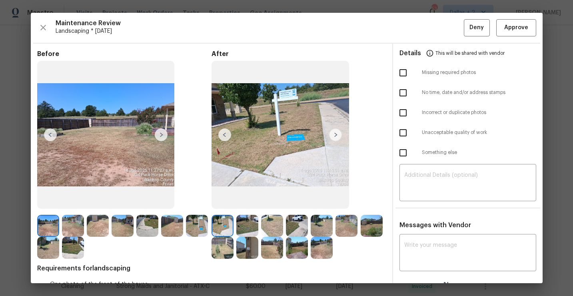
click at [322, 253] on img at bounding box center [322, 248] width 22 height 22
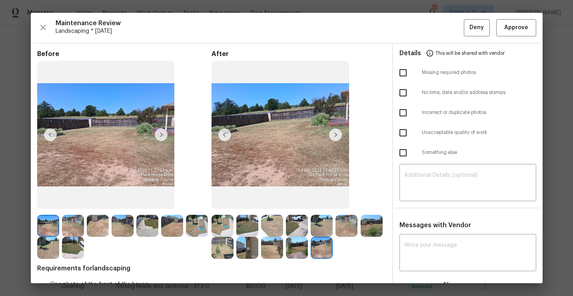
click at [52, 227] on img at bounding box center [48, 226] width 22 height 22
click at [160, 138] on img at bounding box center [161, 134] width 13 height 13
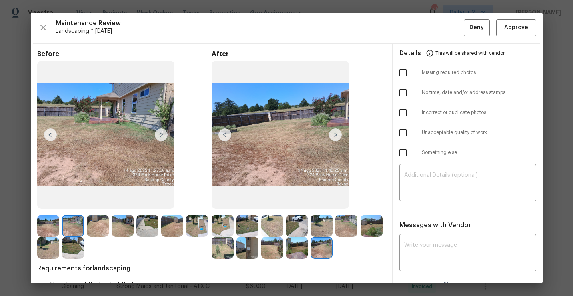
click at [160, 138] on img at bounding box center [161, 134] width 13 height 13
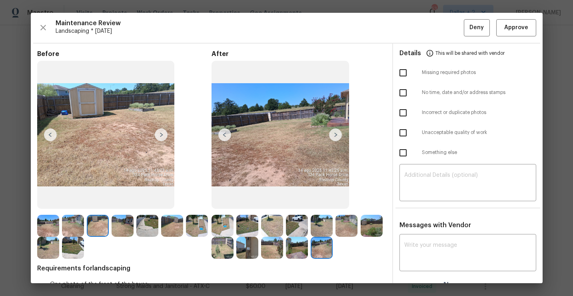
click at [160, 138] on img at bounding box center [161, 134] width 13 height 13
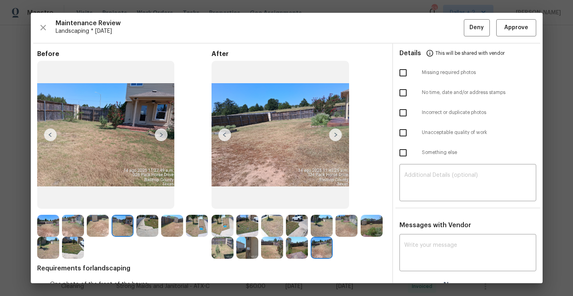
click at [160, 139] on img at bounding box center [161, 134] width 13 height 13
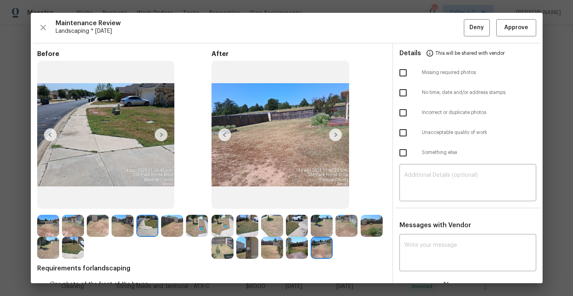
click at [160, 139] on img at bounding box center [161, 134] width 13 height 13
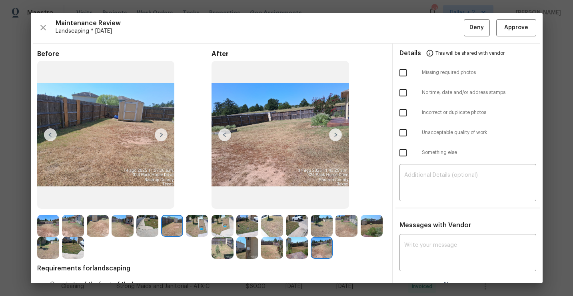
click at [160, 139] on img at bounding box center [161, 134] width 13 height 13
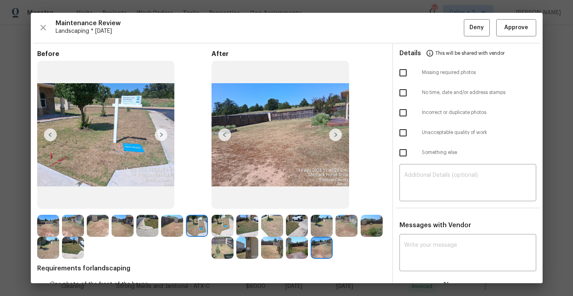
click at [333, 135] on img at bounding box center [335, 134] width 13 height 13
click at [219, 216] on img at bounding box center [222, 226] width 22 height 22
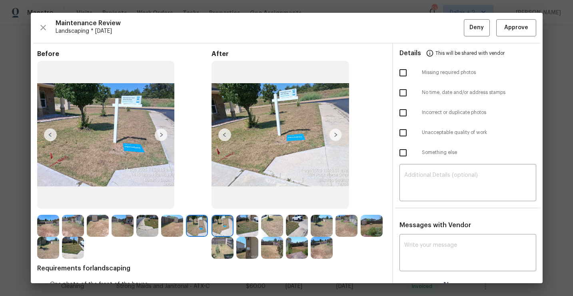
click at [334, 130] on img at bounding box center [335, 134] width 13 height 13
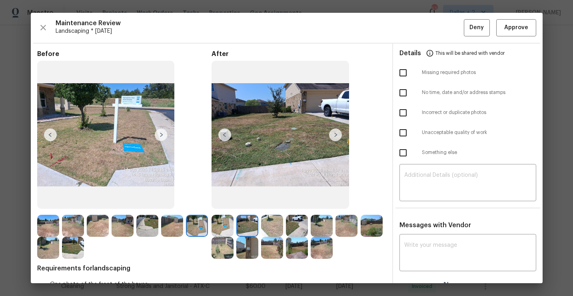
click at [276, 226] on img at bounding box center [272, 226] width 22 height 22
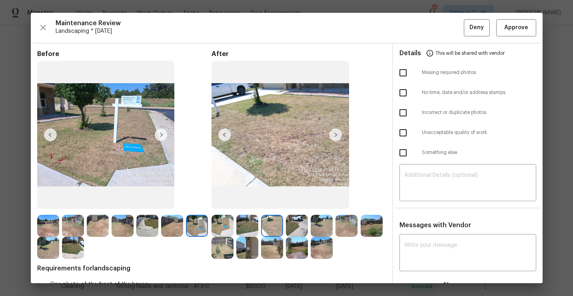
click at [300, 231] on img at bounding box center [297, 226] width 22 height 22
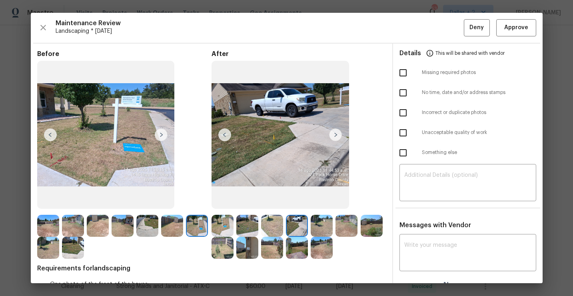
click at [222, 227] on img at bounding box center [222, 226] width 22 height 22
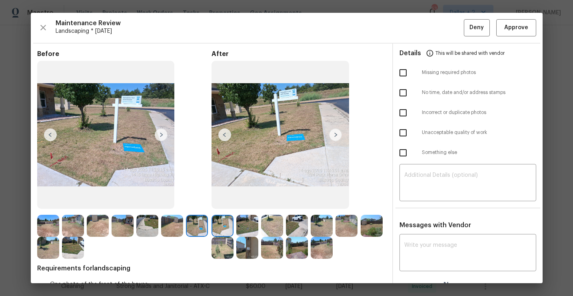
click at [240, 229] on img at bounding box center [247, 226] width 22 height 22
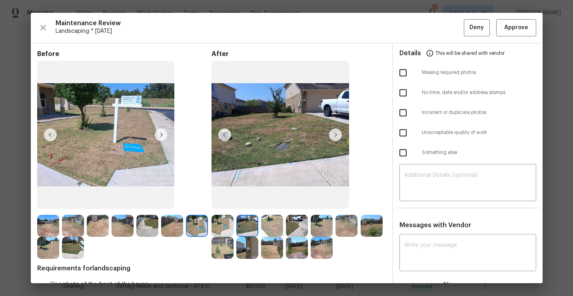
click at [226, 215] on img at bounding box center [222, 226] width 22 height 22
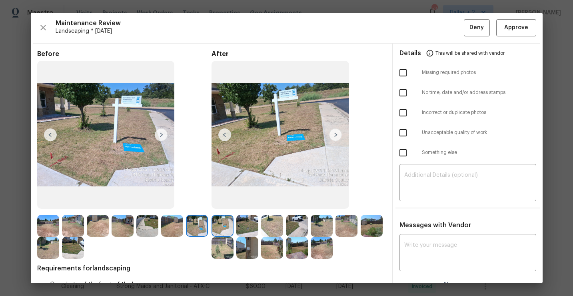
click at [334, 131] on img at bounding box center [335, 134] width 13 height 13
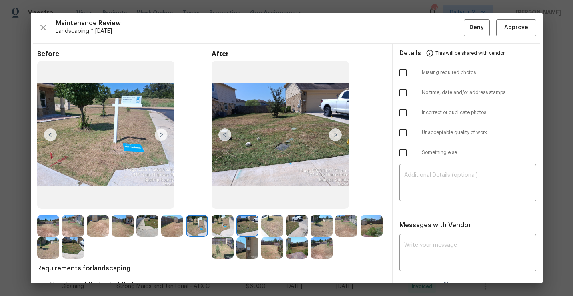
click at [334, 131] on img at bounding box center [335, 134] width 13 height 13
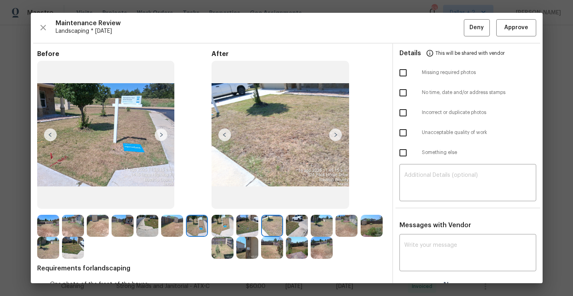
click at [334, 132] on img at bounding box center [335, 134] width 13 height 13
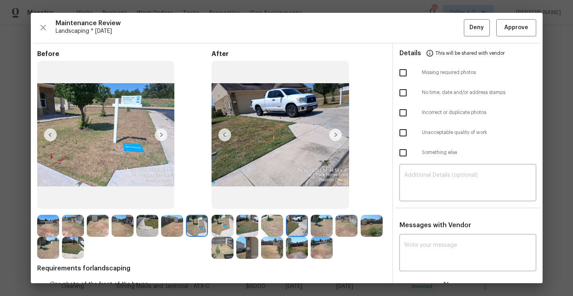
click at [334, 132] on img at bounding box center [335, 134] width 13 height 13
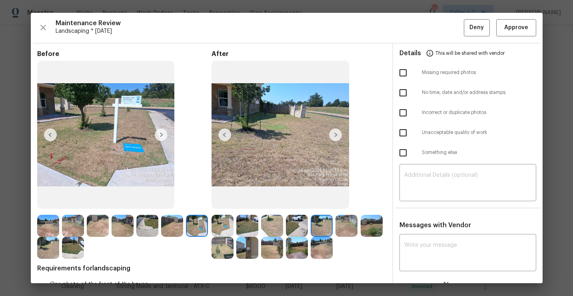
click at [338, 133] on img at bounding box center [335, 134] width 13 height 13
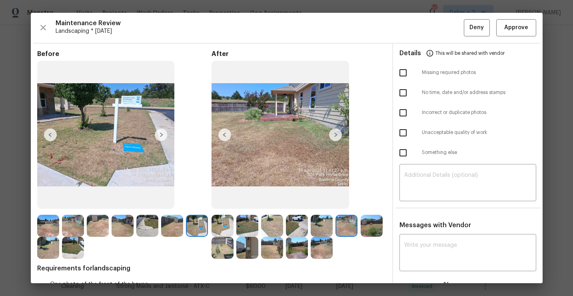
click at [337, 142] on img at bounding box center [280, 135] width 138 height 148
click at [336, 132] on img at bounding box center [335, 134] width 13 height 13
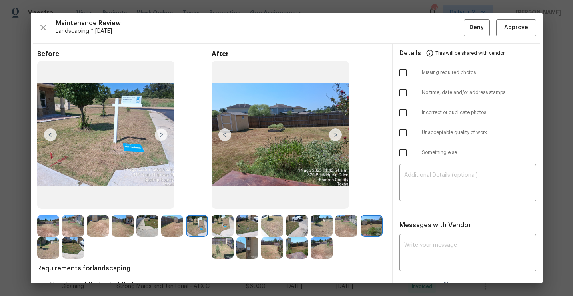
click at [222, 249] on img at bounding box center [222, 248] width 22 height 22
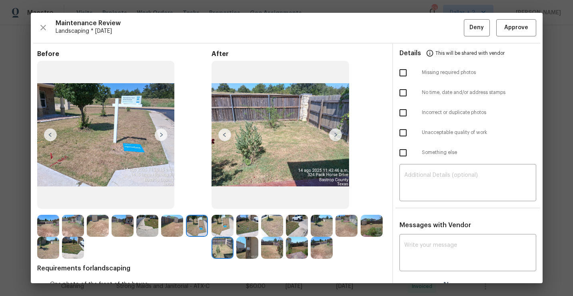
click at [243, 242] on img at bounding box center [247, 248] width 22 height 22
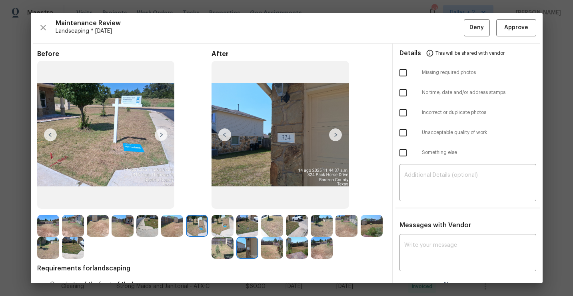
click at [246, 244] on img at bounding box center [247, 248] width 22 height 22
click at [265, 245] on img at bounding box center [272, 248] width 22 height 22
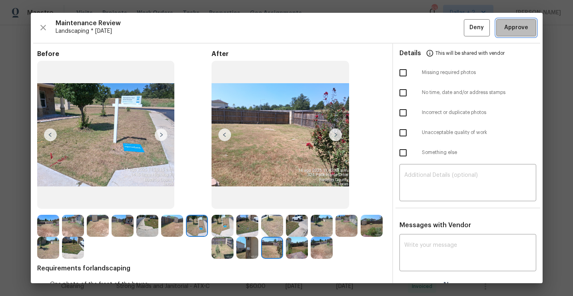
click at [512, 31] on span "Approve" at bounding box center [516, 28] width 24 height 10
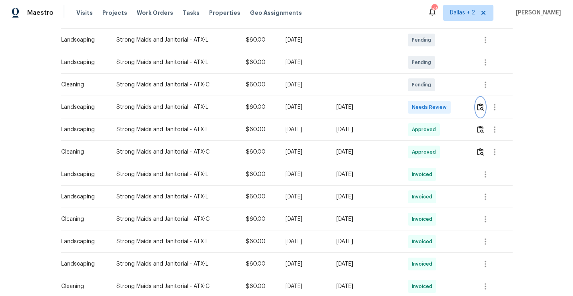
scroll to position [0, 0]
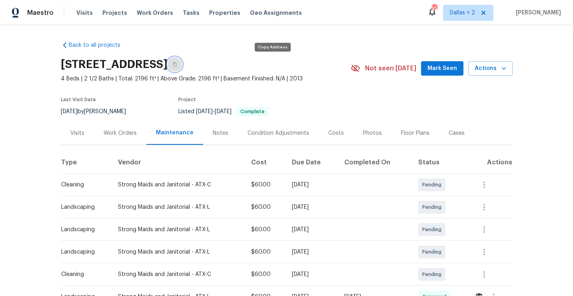
click at [182, 69] on button "button" at bounding box center [174, 64] width 14 height 14
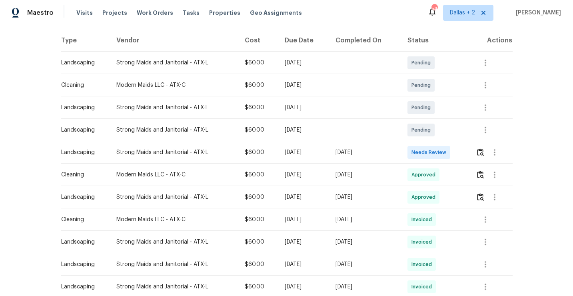
scroll to position [120, 0]
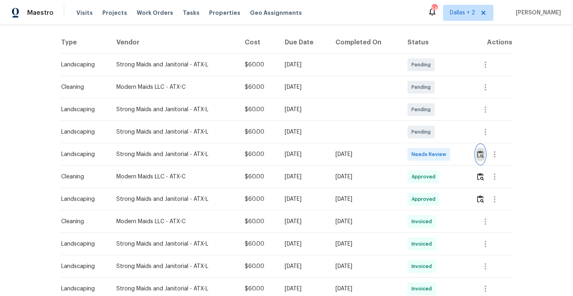
click at [479, 155] on img "button" at bounding box center [480, 154] width 7 height 8
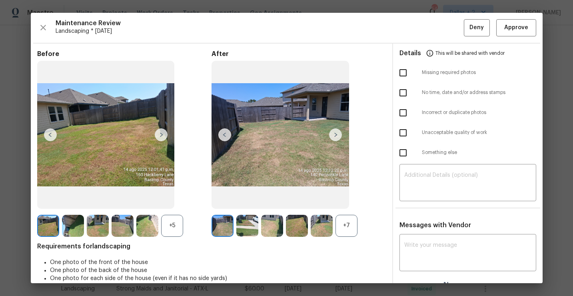
click at [347, 234] on div "+7" at bounding box center [346, 226] width 22 height 22
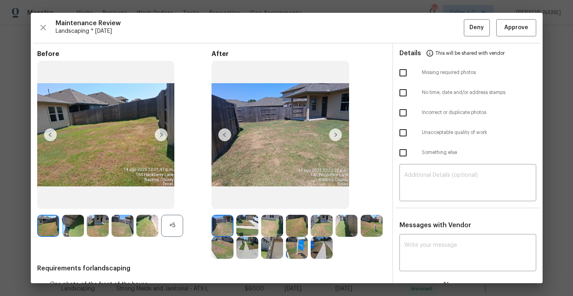
click at [174, 235] on div "+5" at bounding box center [172, 226] width 22 height 22
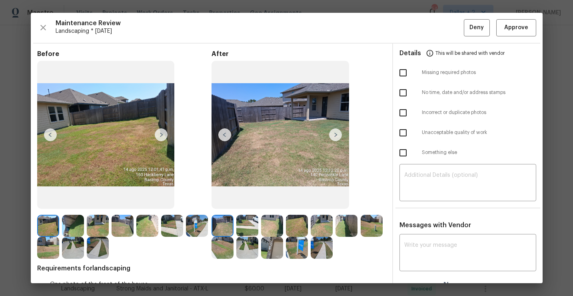
click at [52, 223] on img at bounding box center [48, 226] width 22 height 22
click at [66, 225] on img at bounding box center [73, 226] width 22 height 22
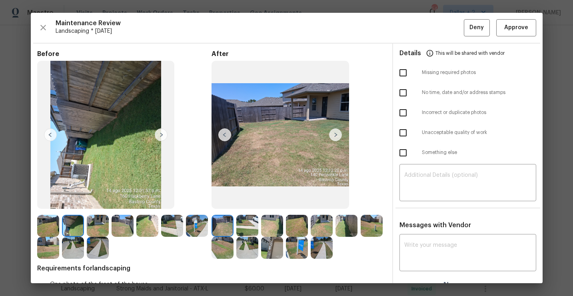
click at [98, 224] on img at bounding box center [98, 226] width 22 height 22
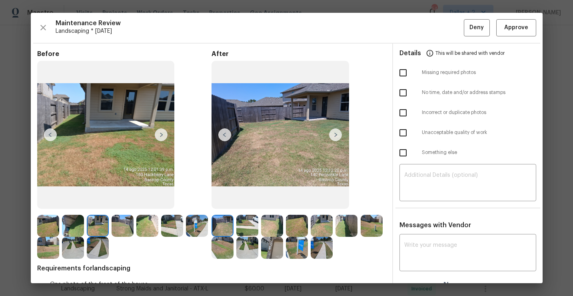
click at [130, 227] on img at bounding box center [123, 226] width 22 height 22
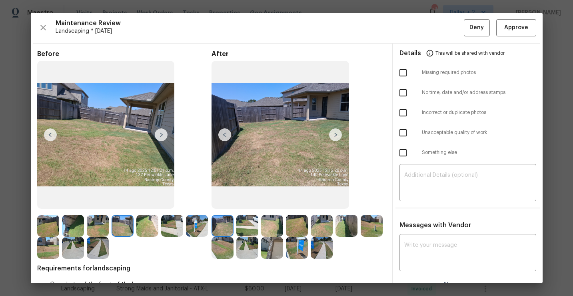
click at [267, 244] on img at bounding box center [272, 248] width 22 height 22
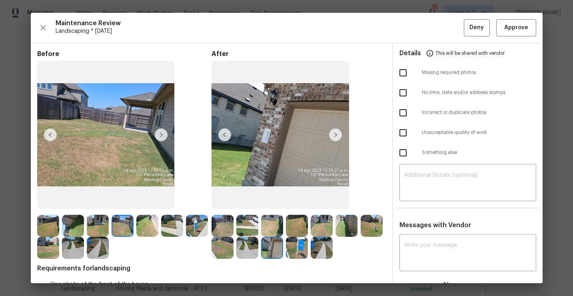
click at [271, 252] on img at bounding box center [272, 248] width 22 height 22
click at [512, 28] on span "Approve" at bounding box center [516, 28] width 24 height 10
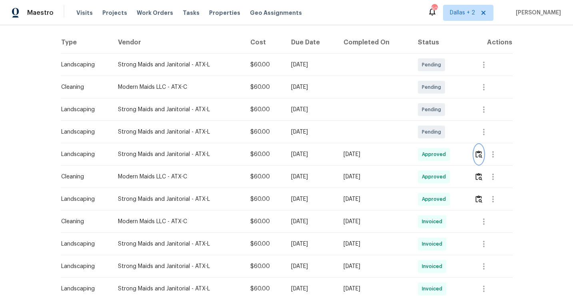
scroll to position [0, 0]
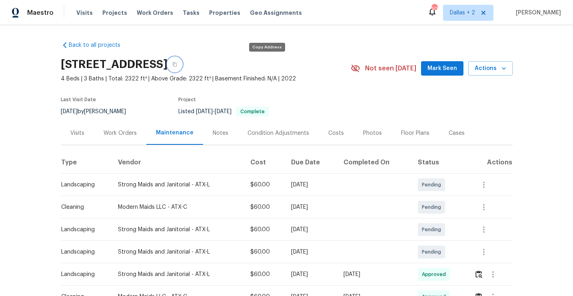
click at [182, 61] on button "button" at bounding box center [174, 64] width 14 height 14
